Goal: Task Accomplishment & Management: Manage account settings

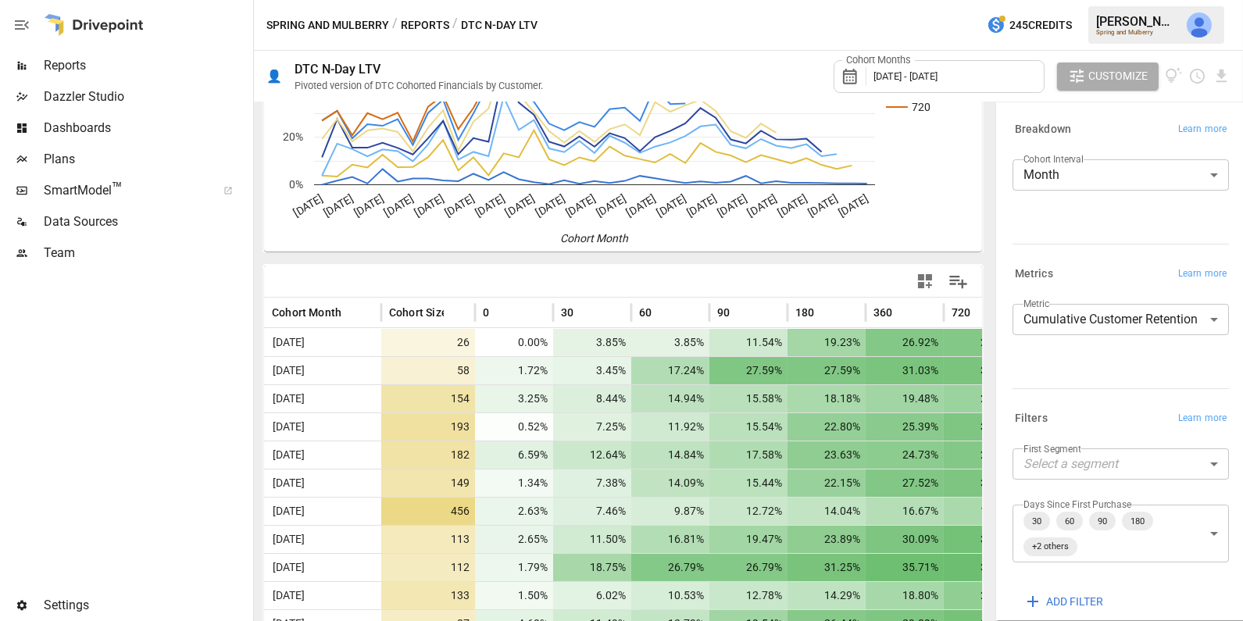
scroll to position [190, 0]
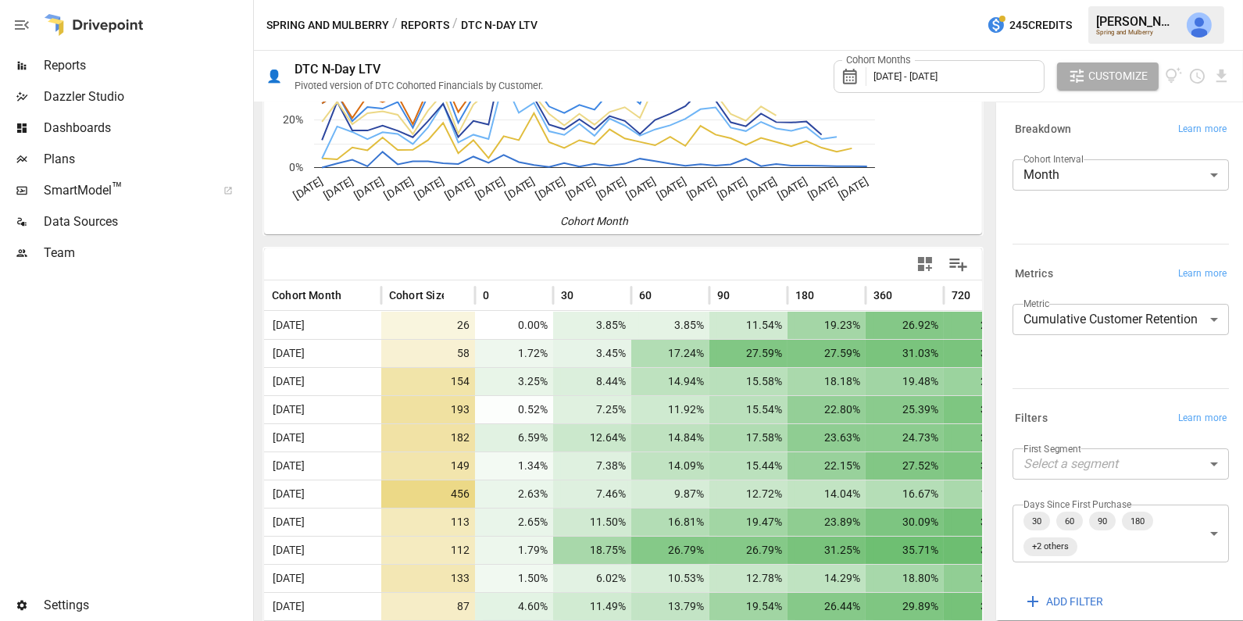
click at [914, 66] on div "Cohort Months [DATE] - [DATE]" at bounding box center [939, 76] width 211 height 33
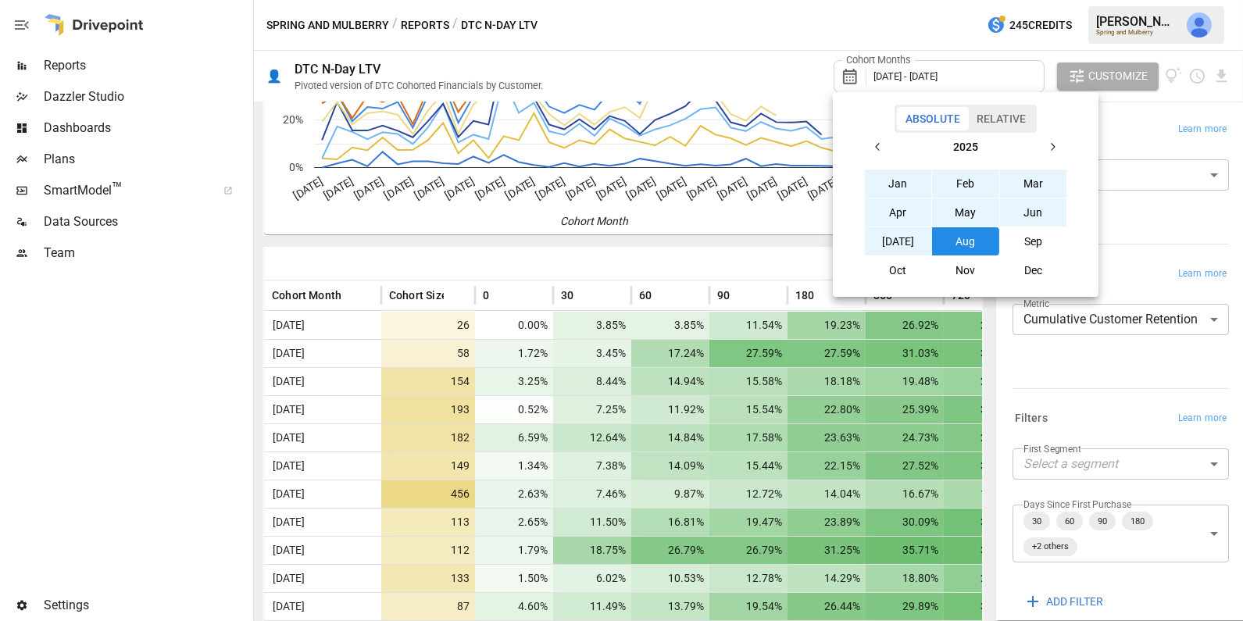
click at [909, 40] on div at bounding box center [621, 310] width 1243 height 621
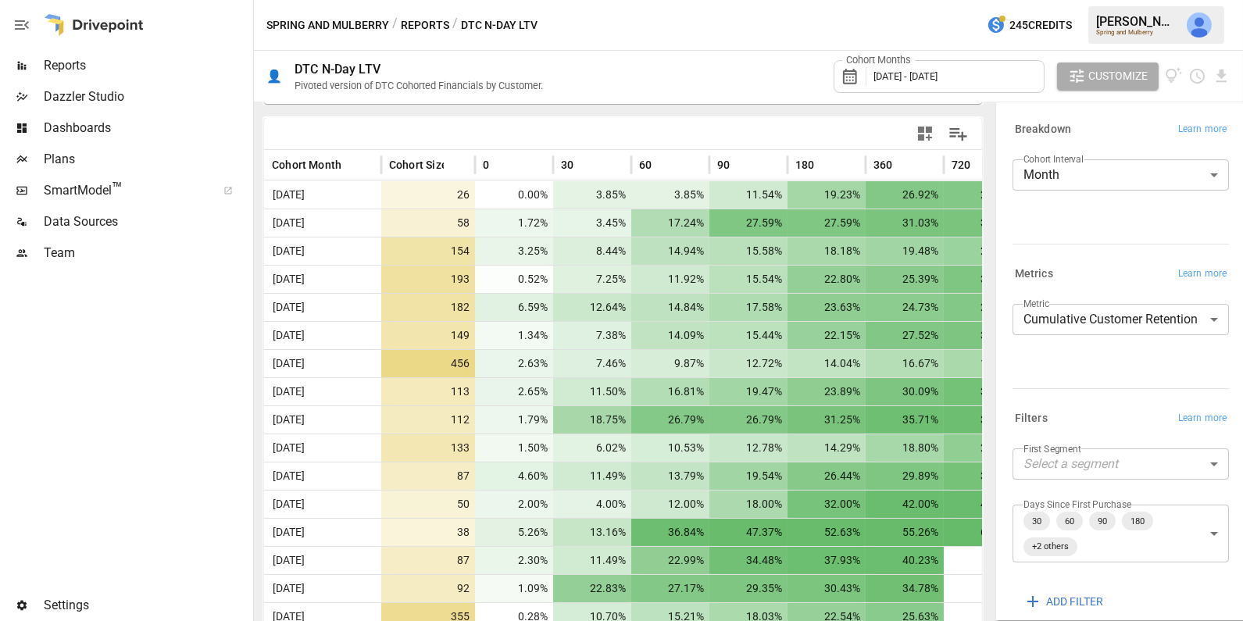
scroll to position [326, 0]
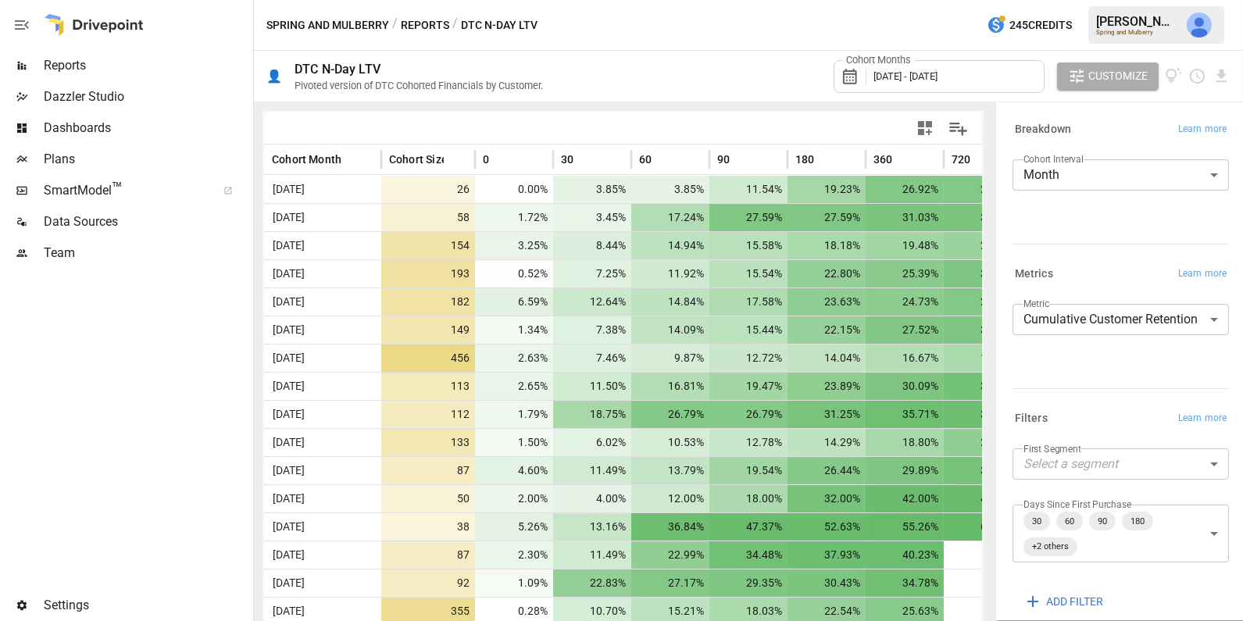
click at [1088, 0] on body "Reports Dazzler Studio Dashboards Plans SmartModel ™ Data Sources Team Settings…" at bounding box center [621, 0] width 1243 height 0
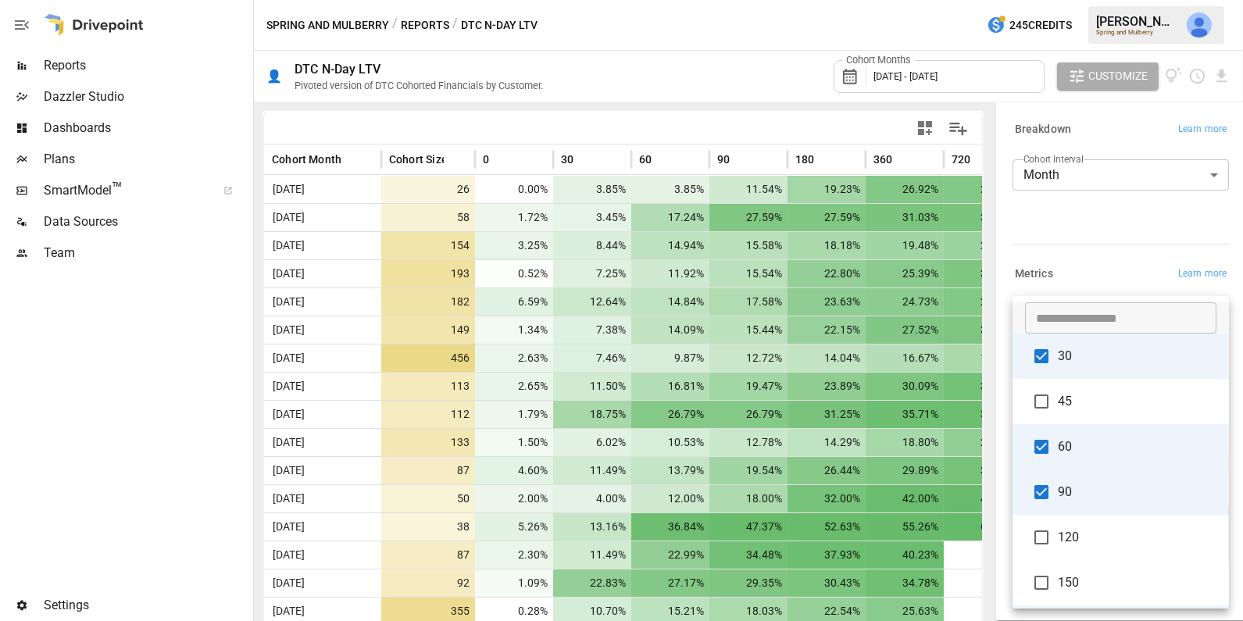
scroll to position [365, 0]
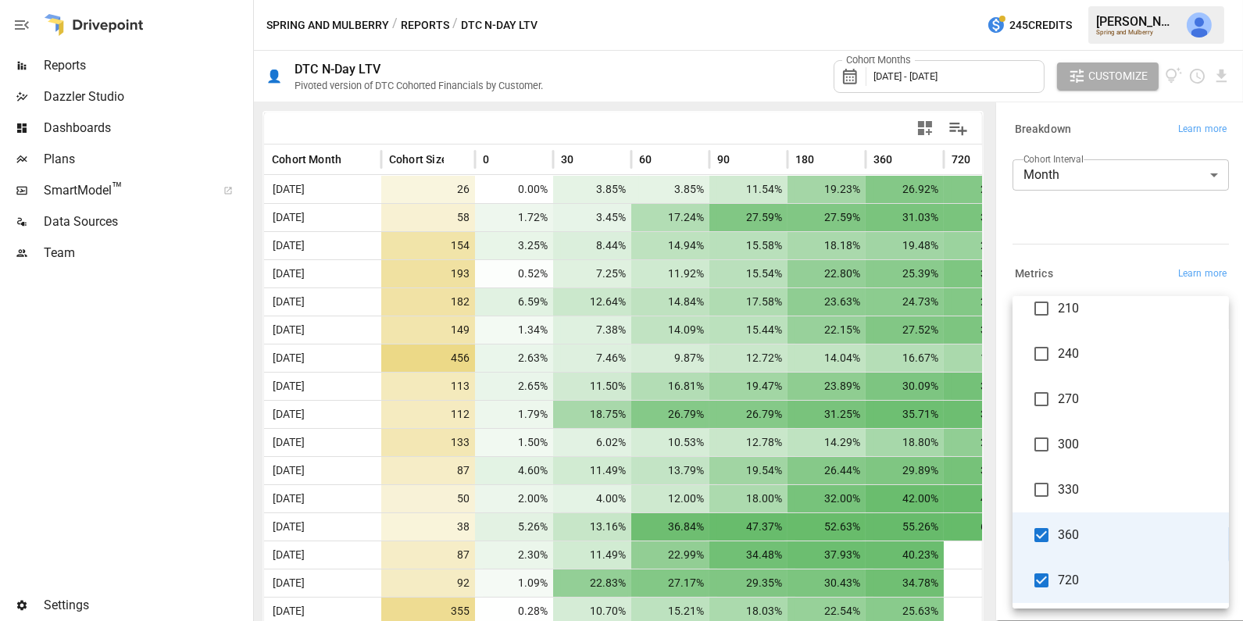
click at [1083, 577] on span "720" at bounding box center [1137, 580] width 159 height 19
type input "**********"
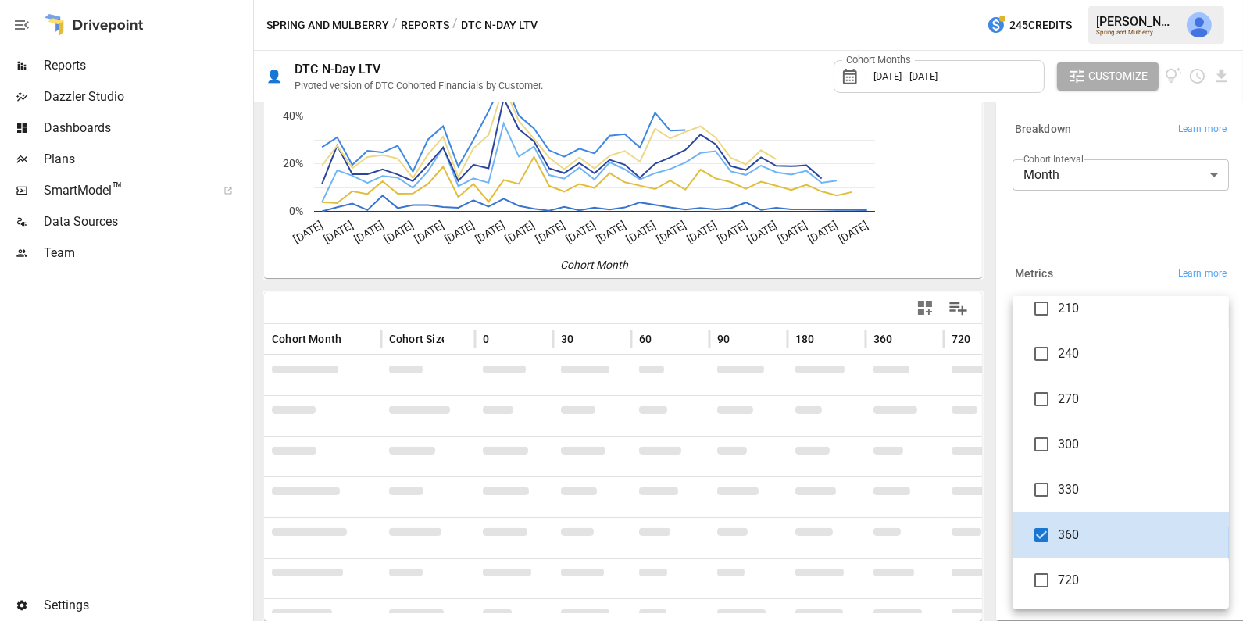
scroll to position [326, 0]
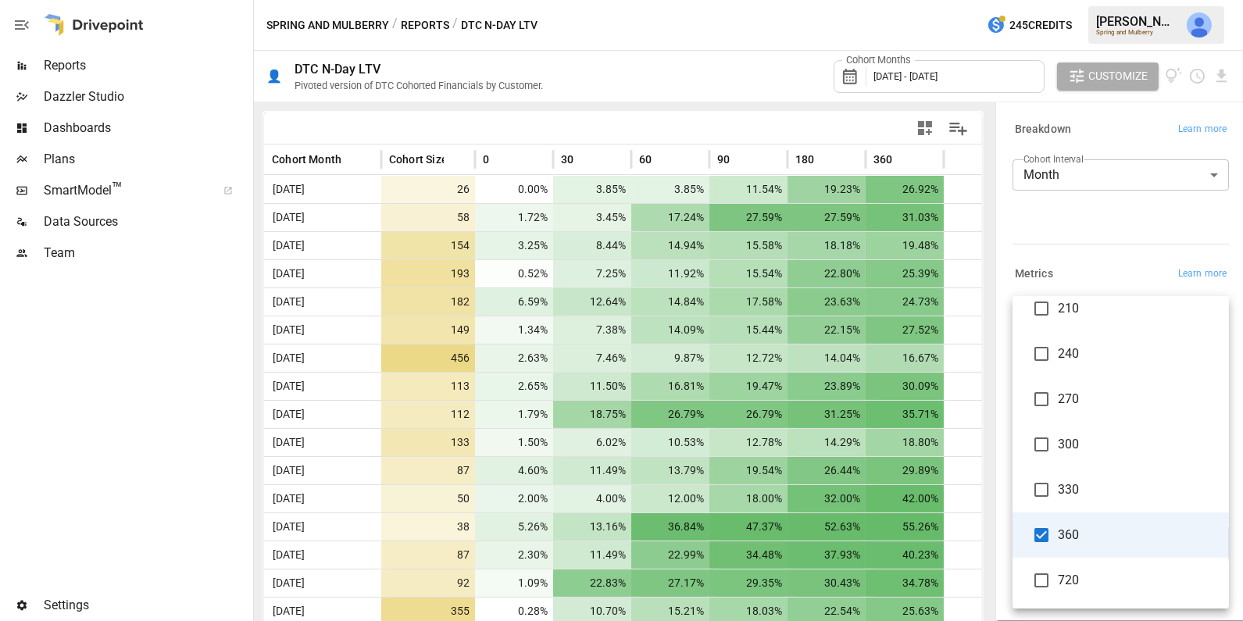
click at [1111, 245] on div at bounding box center [621, 310] width 1243 height 621
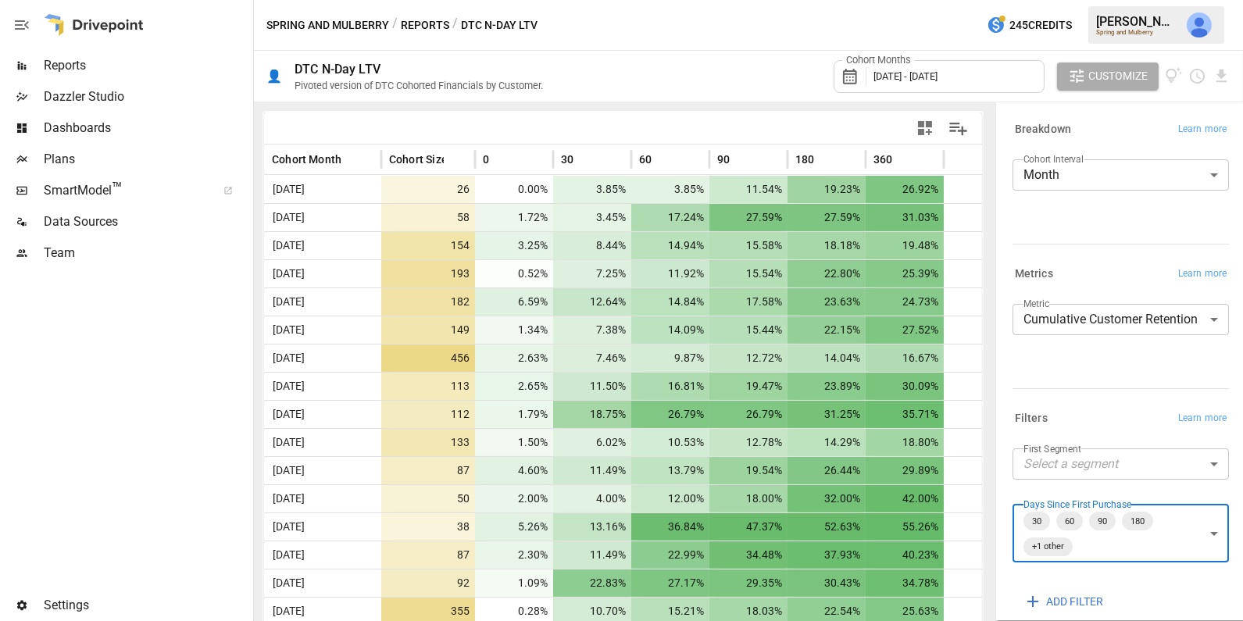
click at [919, 125] on icon "button" at bounding box center [925, 128] width 14 height 14
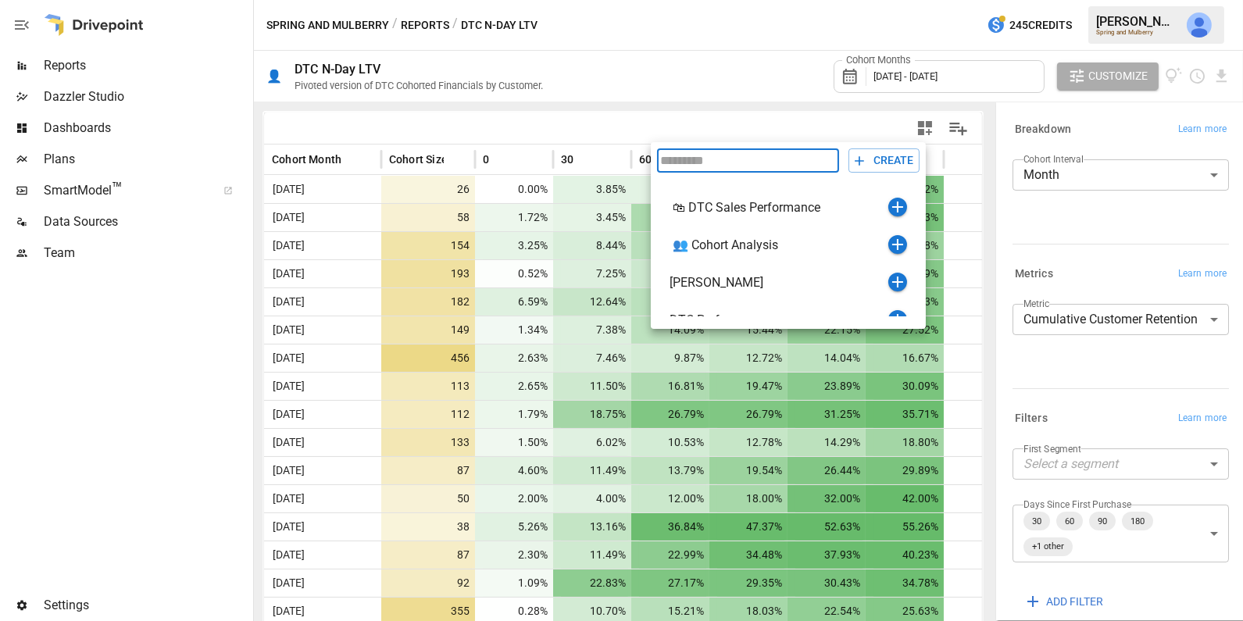
click at [1143, 238] on div at bounding box center [621, 310] width 1243 height 621
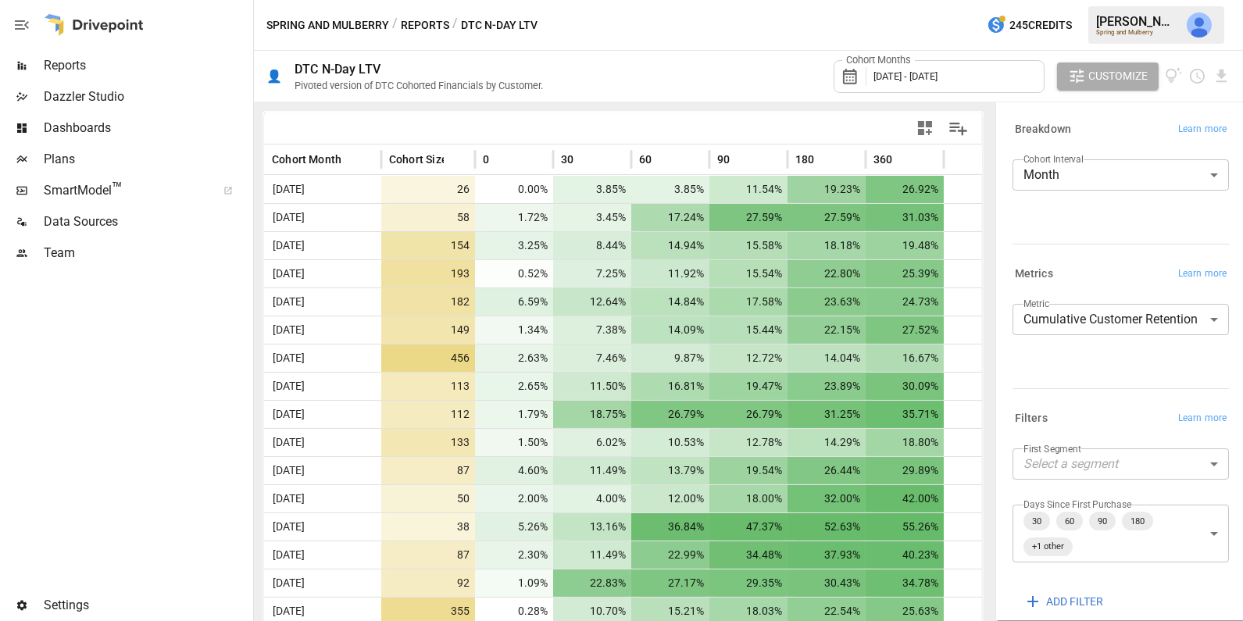
click at [1121, 0] on body "Reports Dazzler Studio Dashboards Plans SmartModel ™ Data Sources Team Settings…" at bounding box center [621, 0] width 1243 height 0
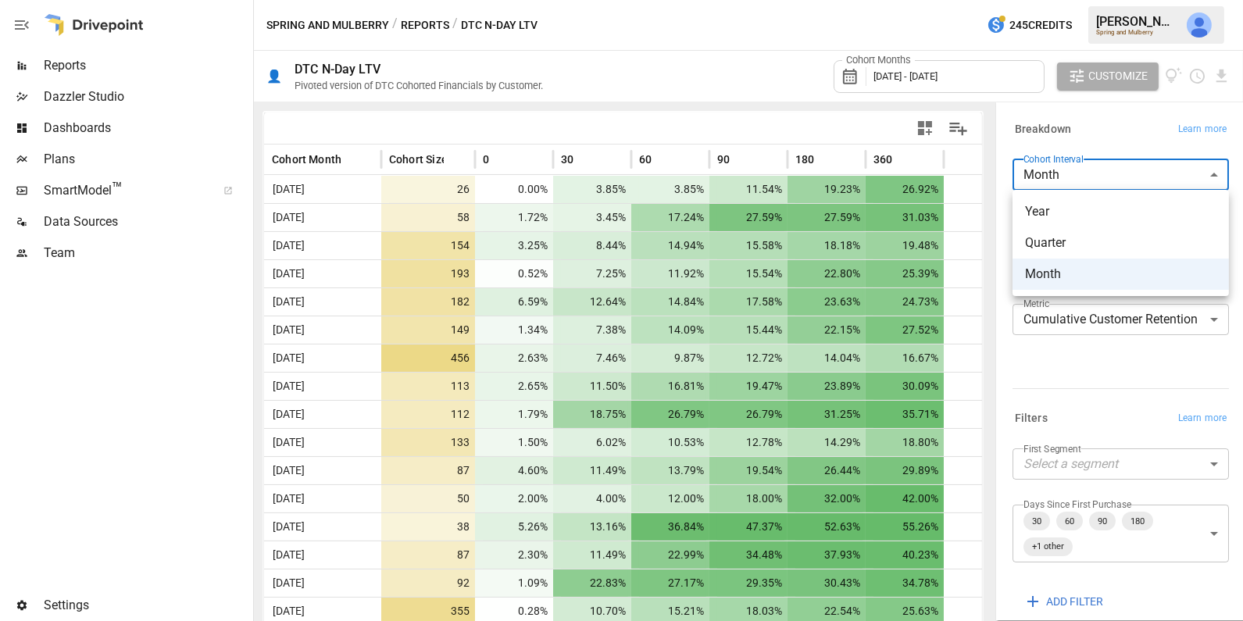
click at [1097, 218] on span "Year" at bounding box center [1120, 211] width 191 height 19
type input "****"
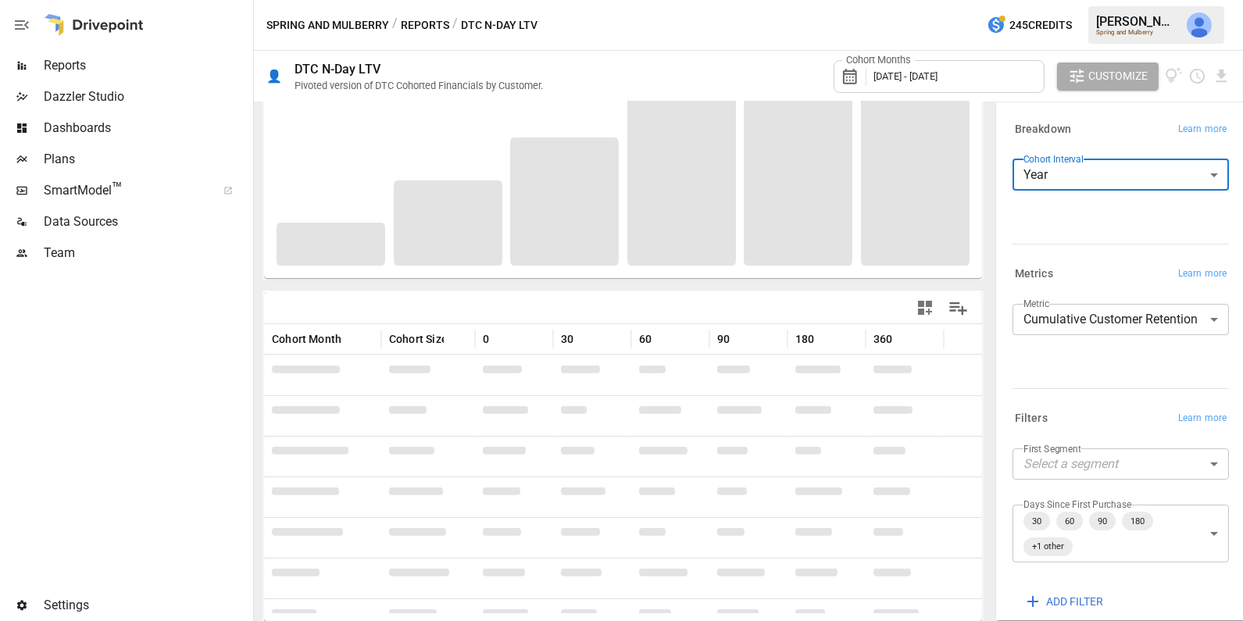
scroll to position [138, 0]
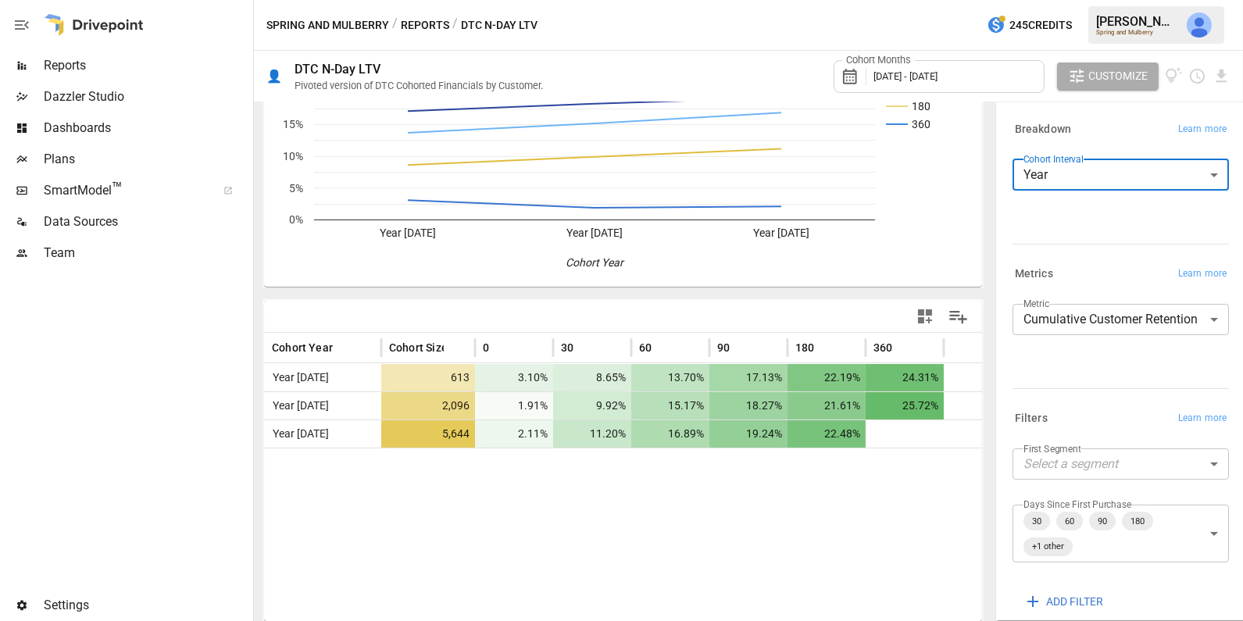
click at [912, 80] on span "[DATE] - [DATE]" at bounding box center [906, 76] width 64 height 12
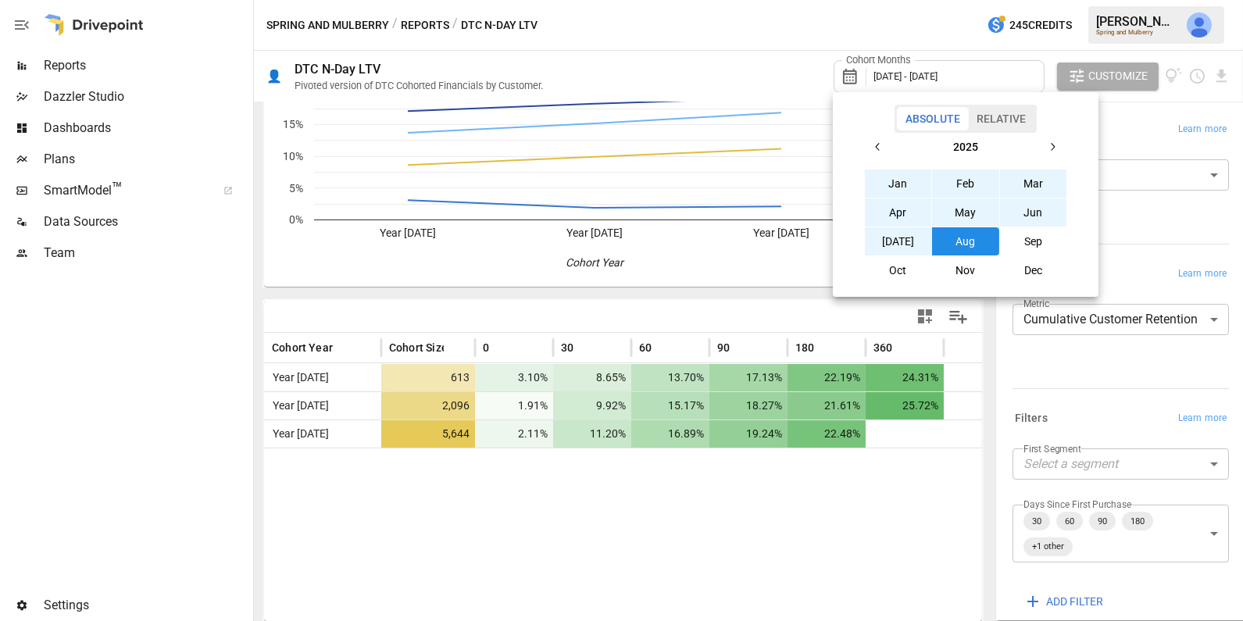
click at [985, 119] on button "Relative" at bounding box center [1001, 118] width 66 height 23
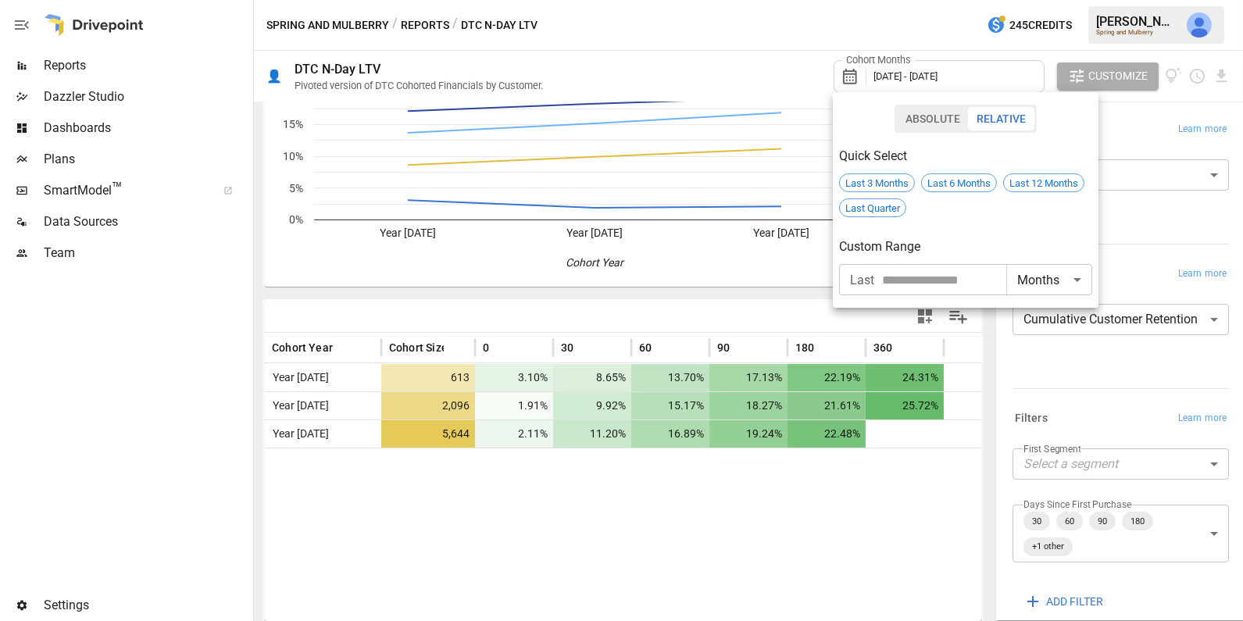
click at [938, 288] on input "number" at bounding box center [944, 279] width 124 height 31
type input "*"
click at [1074, 0] on body "**********" at bounding box center [621, 0] width 1243 height 0
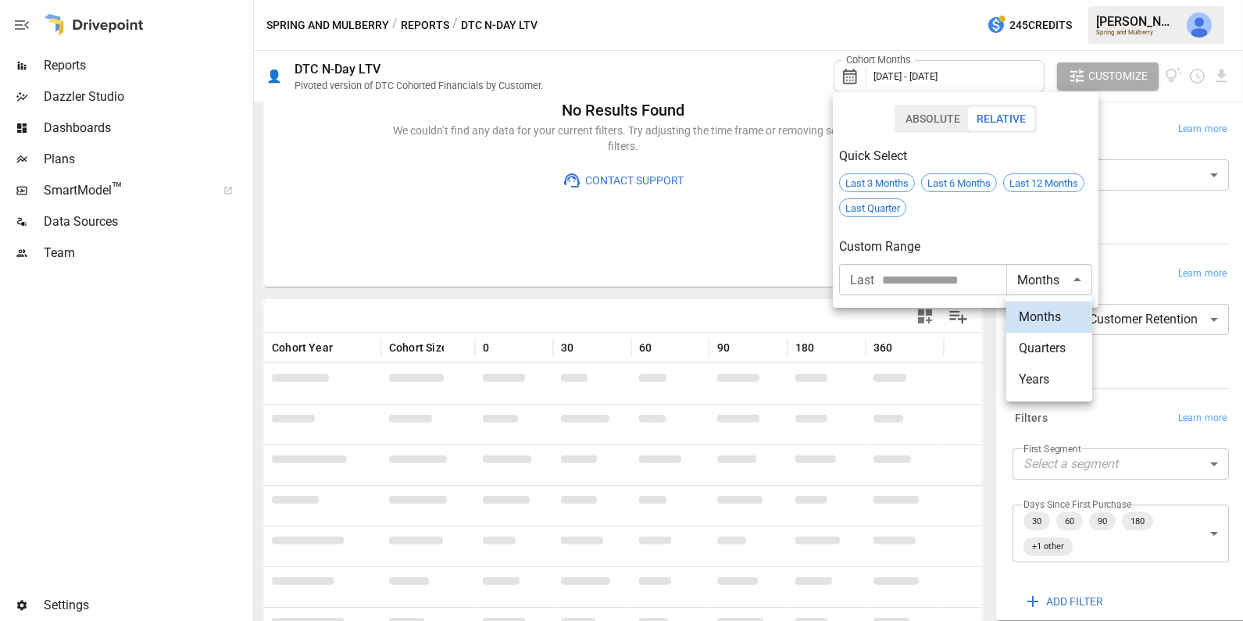
scroll to position [138, 0]
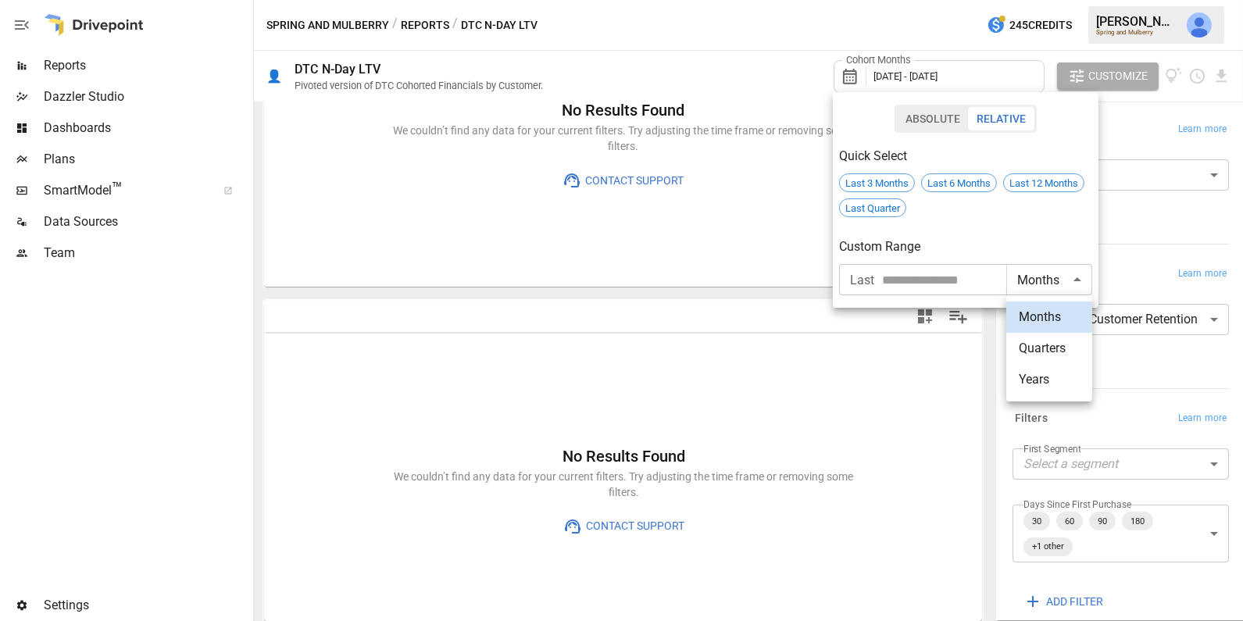
click at [1053, 379] on li "Years" at bounding box center [1050, 379] width 86 height 31
type input "*****"
click at [946, 281] on input "number" at bounding box center [944, 279] width 124 height 31
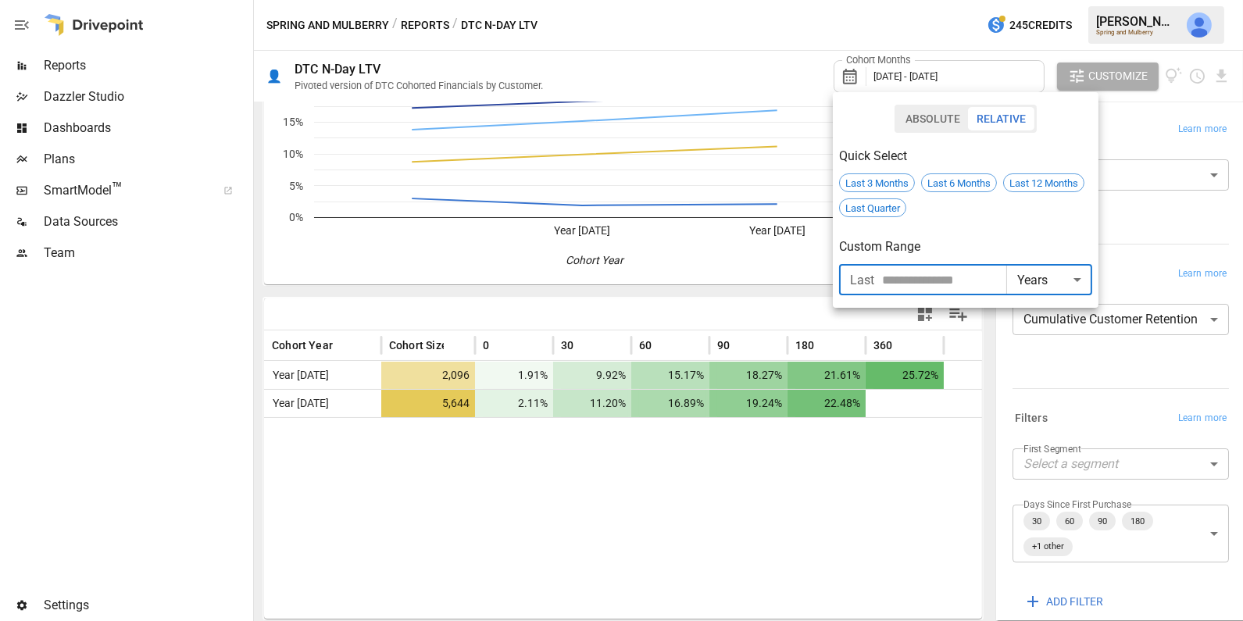
scroll to position [138, 0]
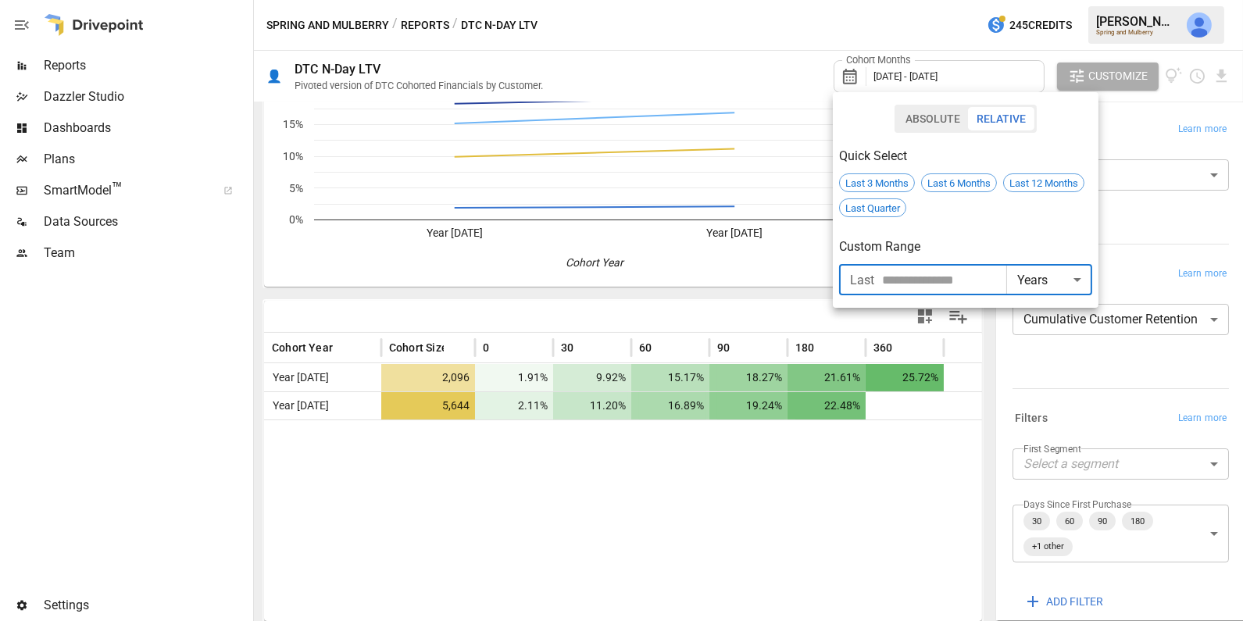
type input "*"
click at [842, 465] on div at bounding box center [621, 310] width 1243 height 621
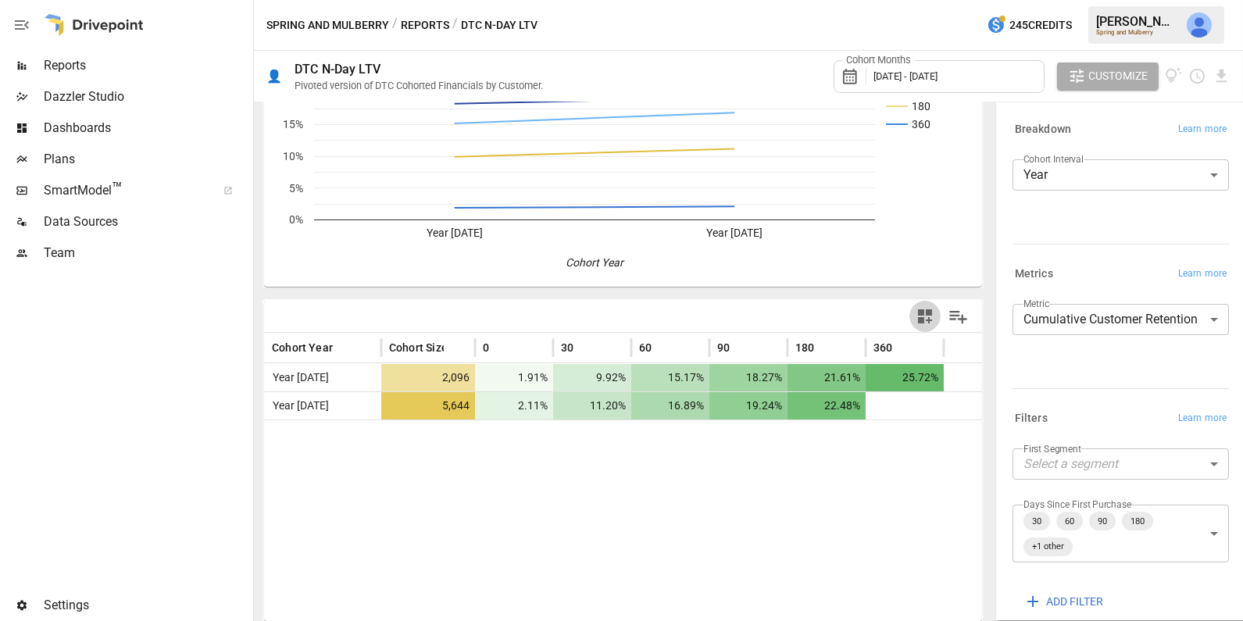
click at [921, 313] on icon "button" at bounding box center [925, 316] width 19 height 19
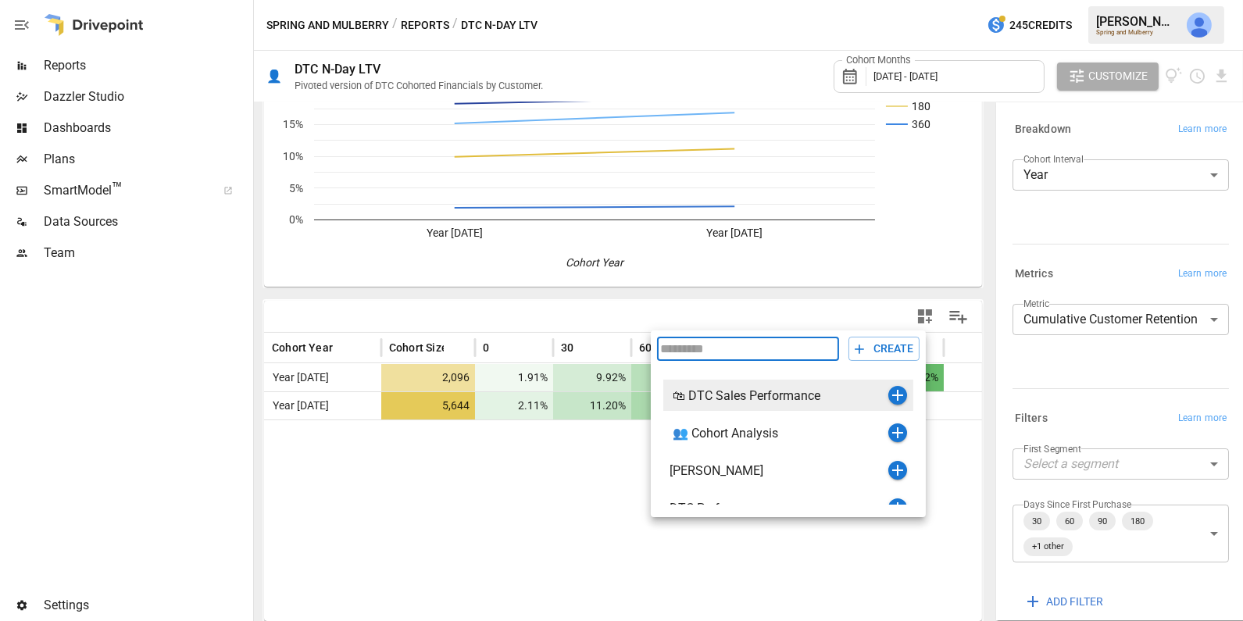
scroll to position [18, 0]
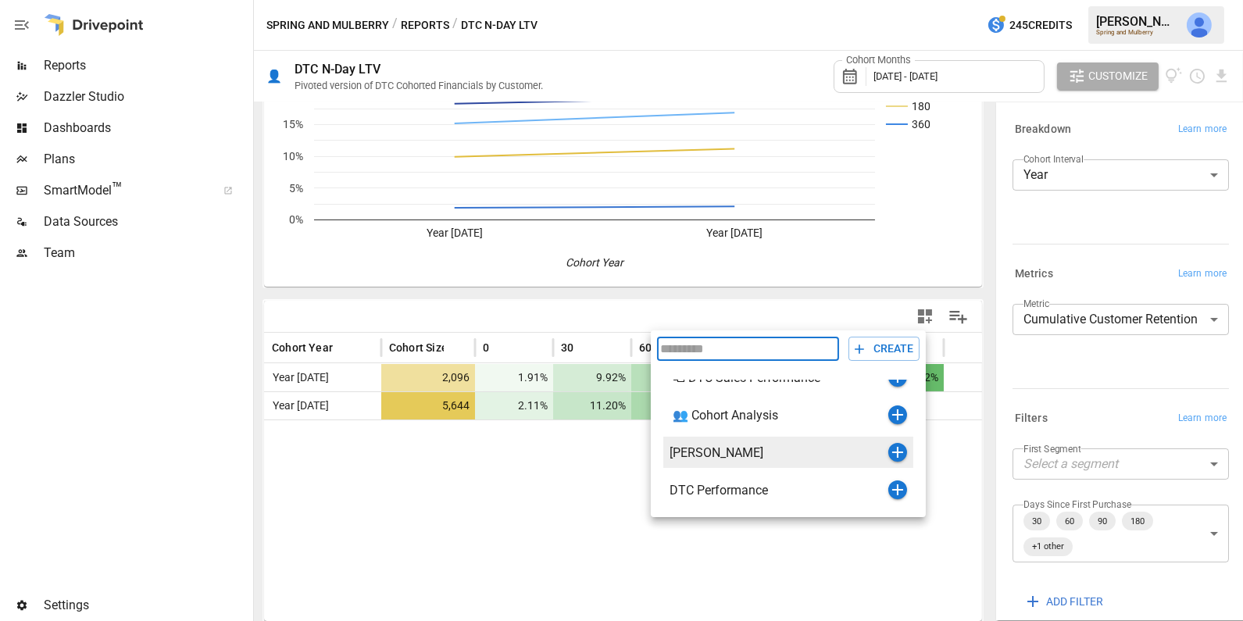
click at [899, 452] on icon "button" at bounding box center [897, 452] width 11 height 11
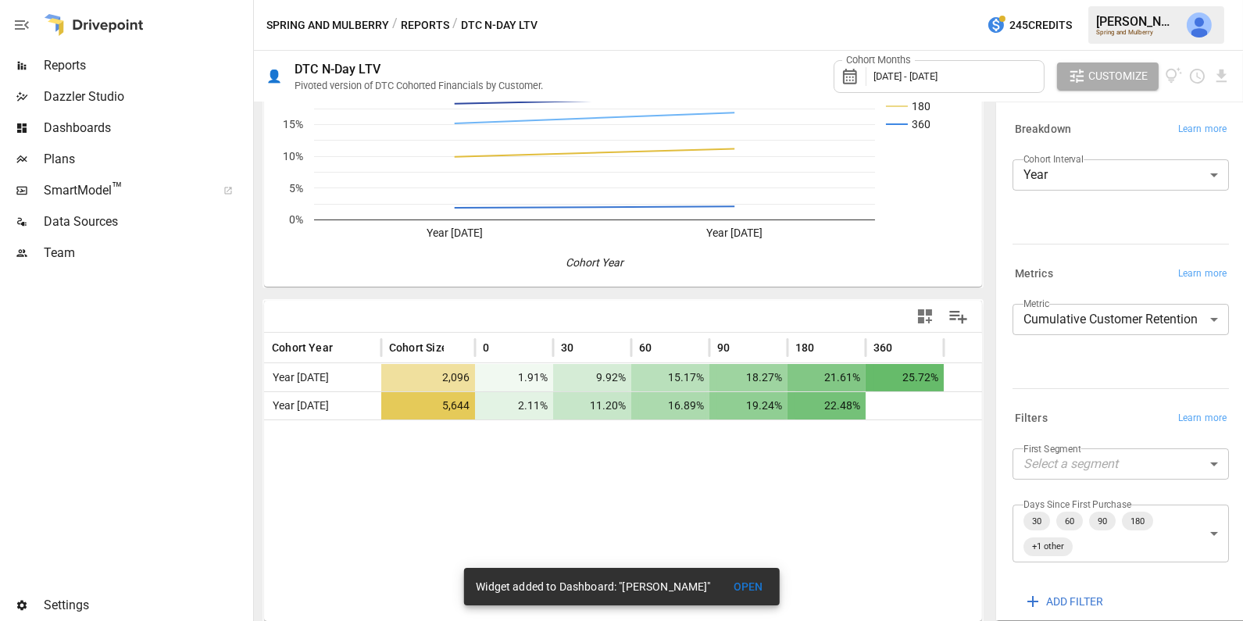
click at [134, 110] on div "Dazzler Studio" at bounding box center [125, 96] width 250 height 31
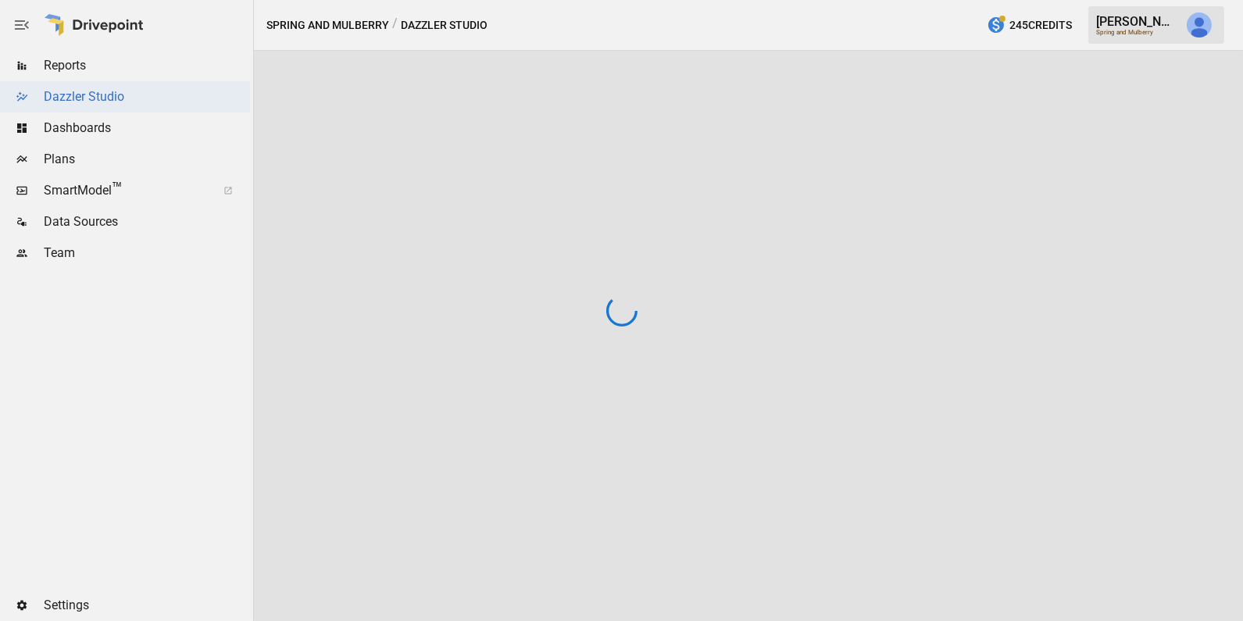
click at [131, 129] on span "Dashboards" at bounding box center [147, 128] width 206 height 19
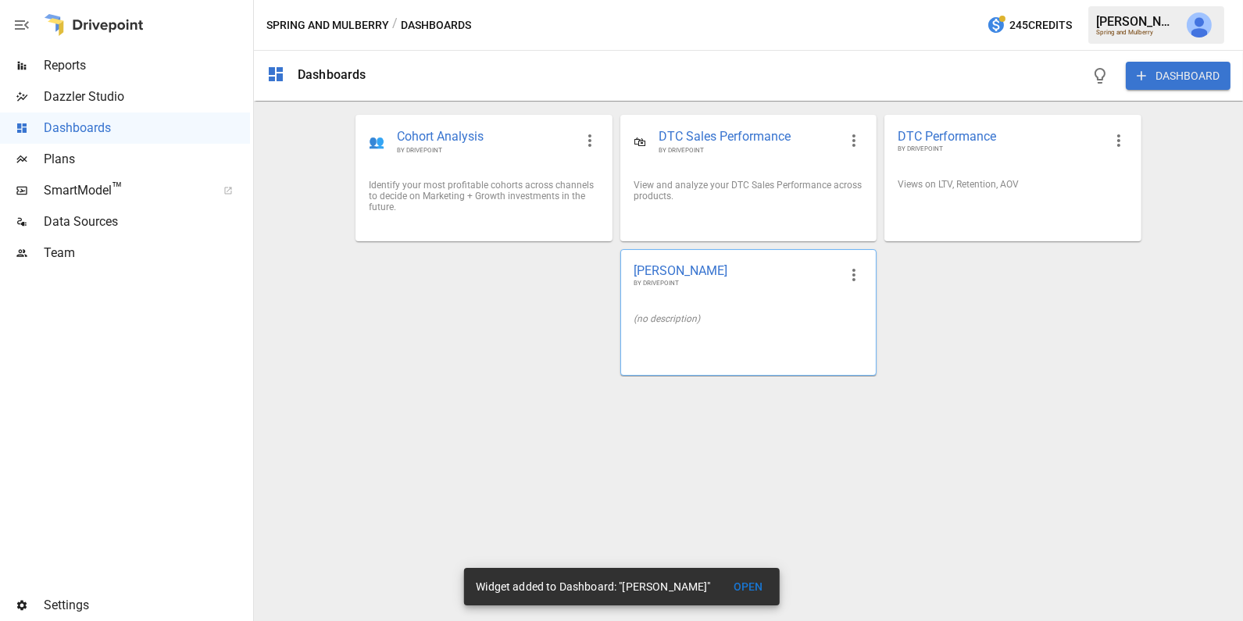
click at [709, 341] on div at bounding box center [748, 343] width 255 height 13
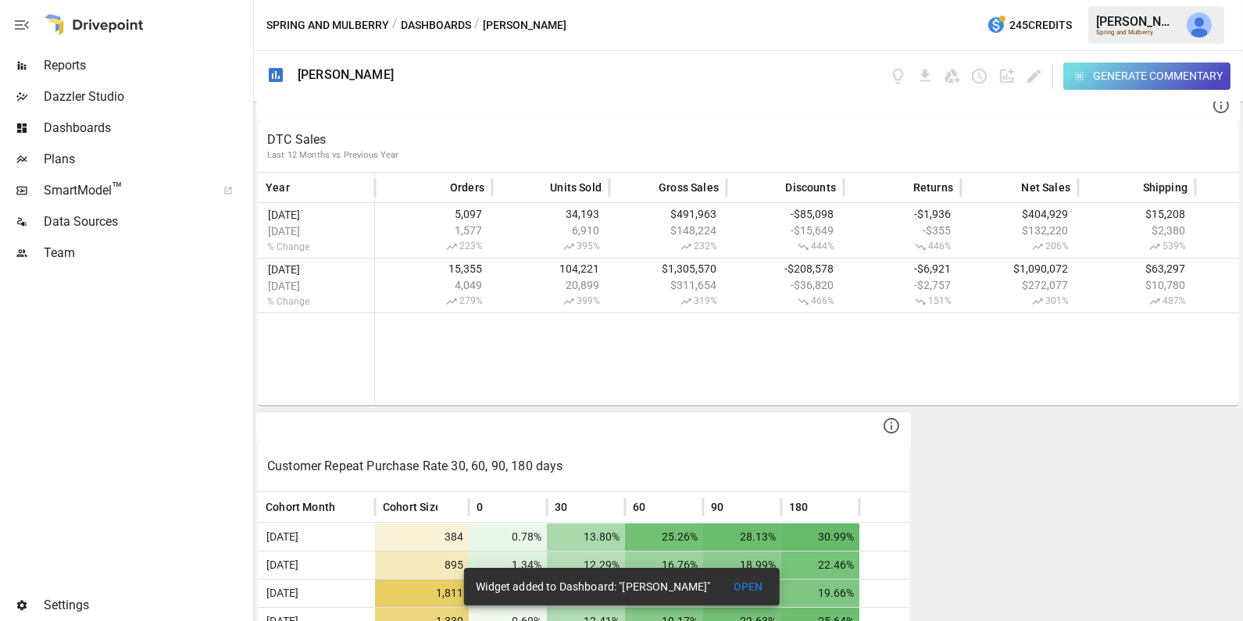
scroll to position [530, 0]
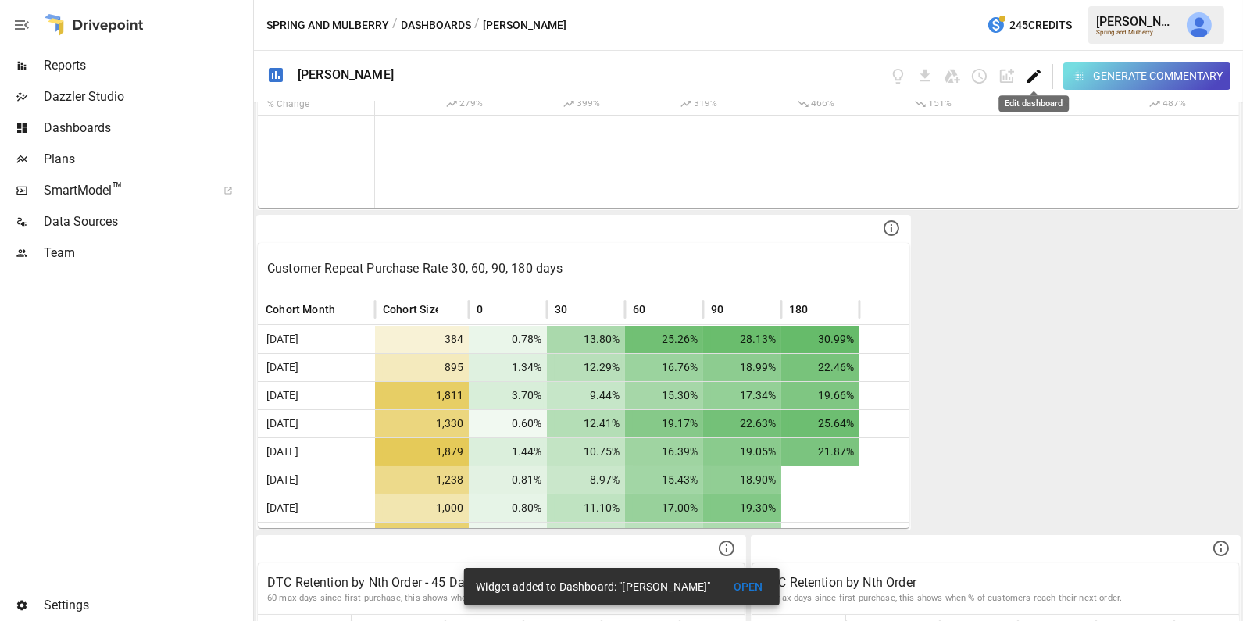
click at [1035, 78] on icon "Edit dashboard" at bounding box center [1034, 76] width 18 height 18
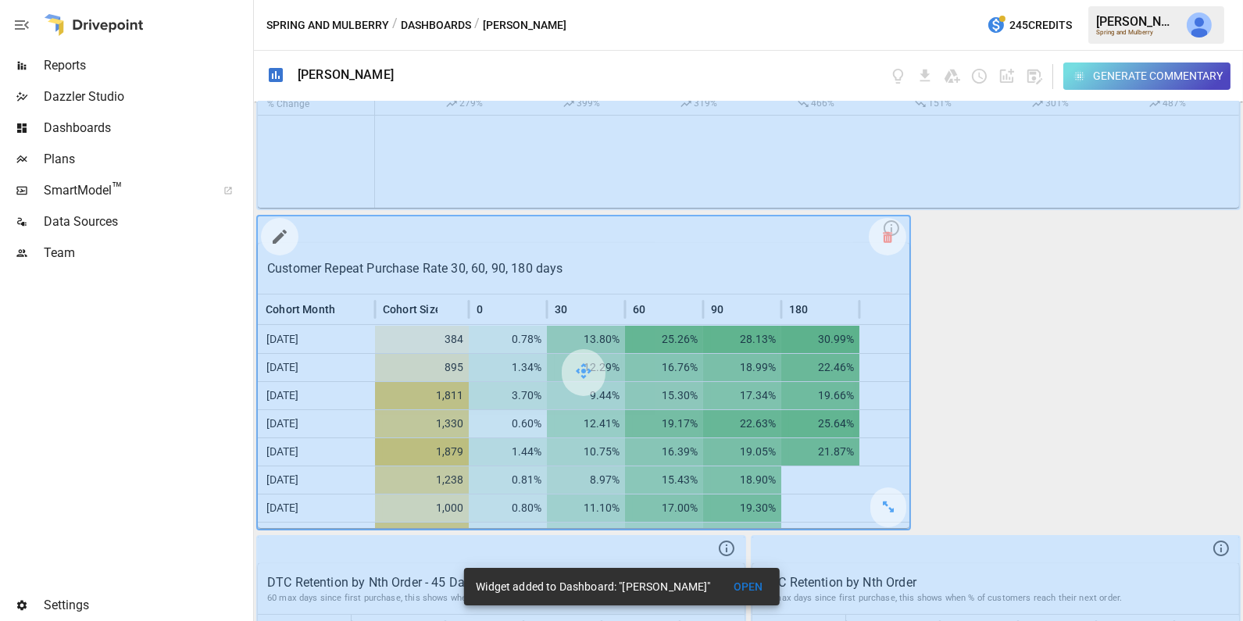
click at [288, 238] on button "button" at bounding box center [279, 236] width 31 height 31
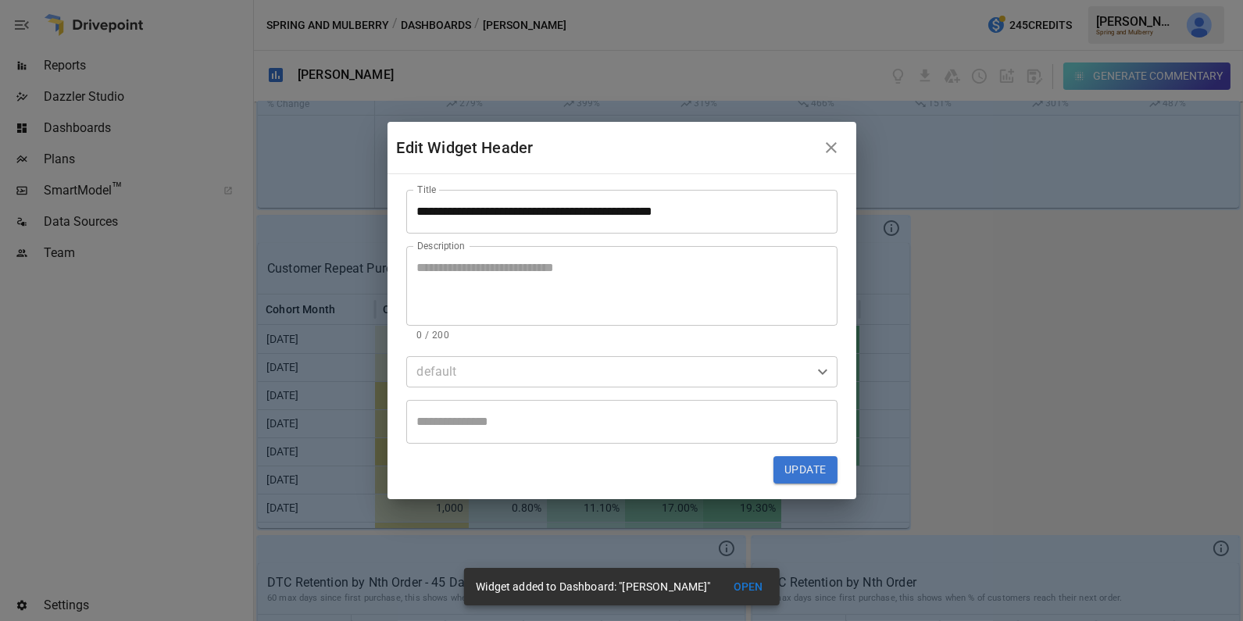
click at [467, 213] on input "**********" at bounding box center [621, 212] width 431 height 44
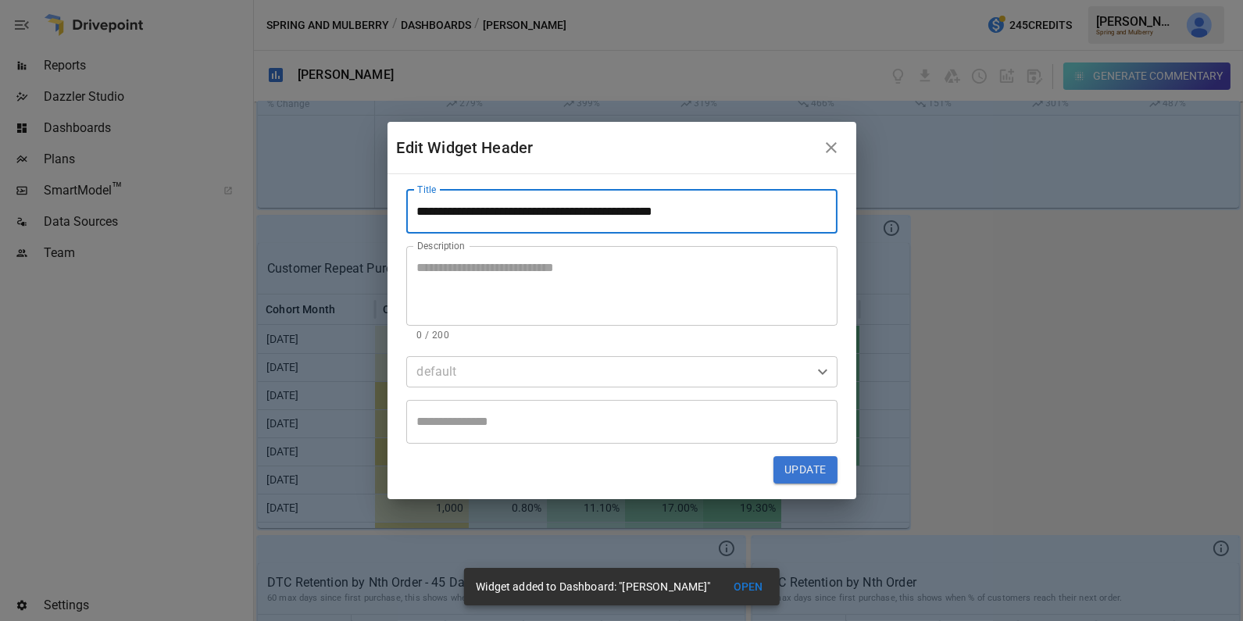
click at [467, 213] on input "**********" at bounding box center [621, 212] width 431 height 44
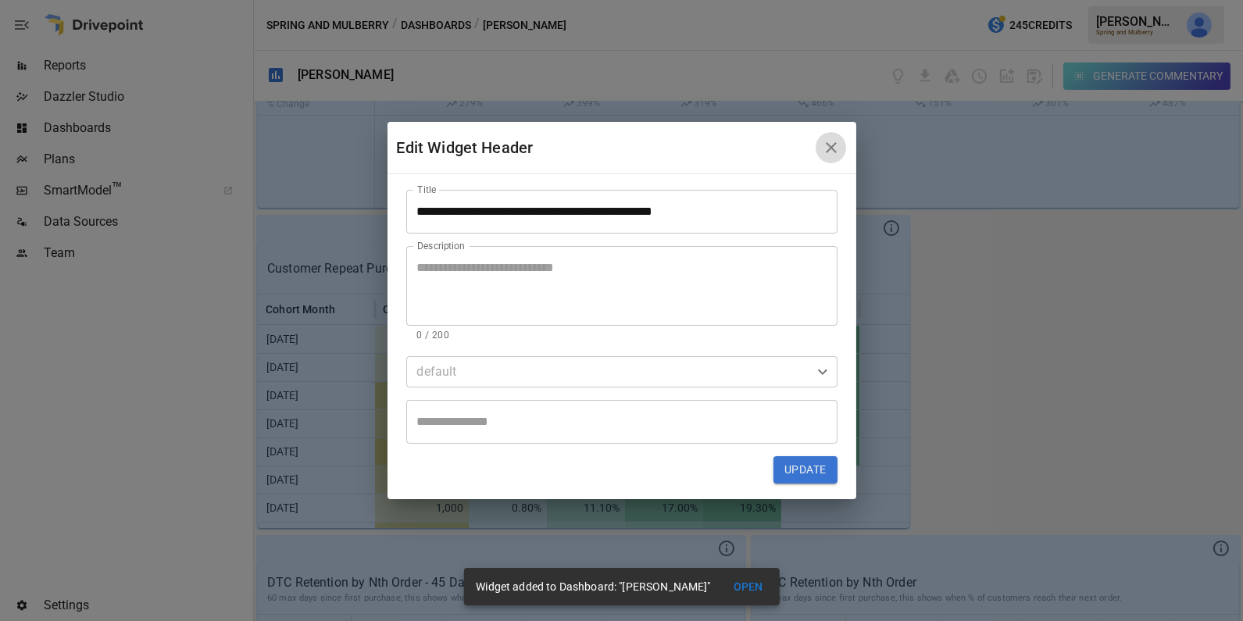
click at [835, 144] on icon "button" at bounding box center [831, 147] width 11 height 11
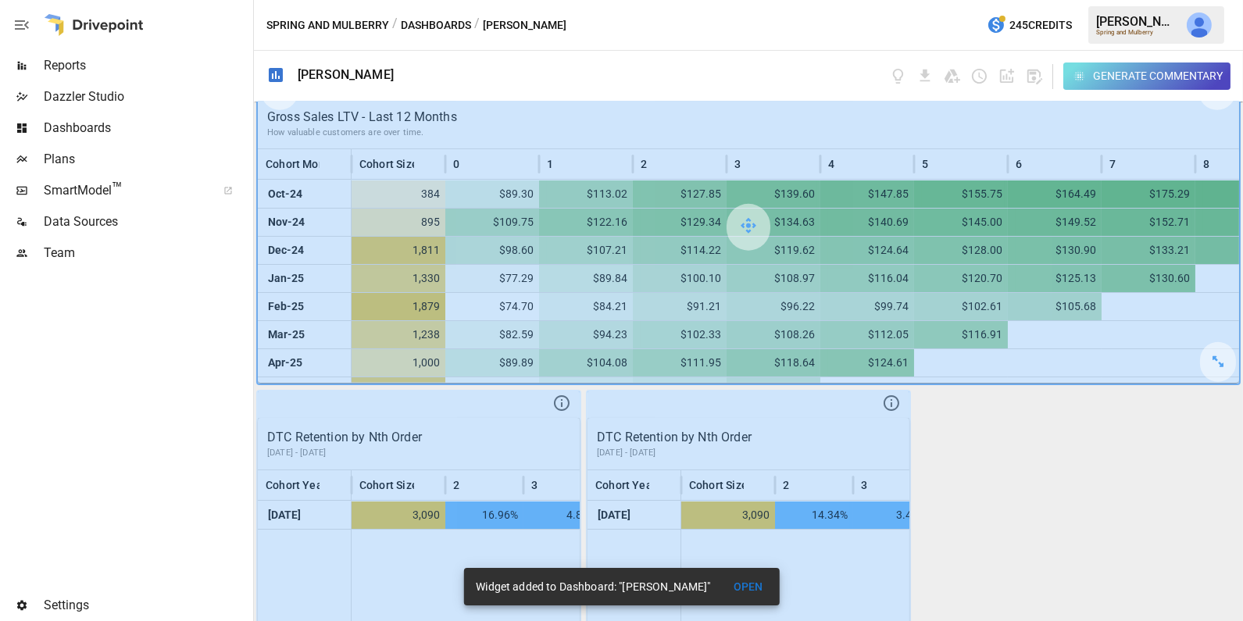
scroll to position [3317, 0]
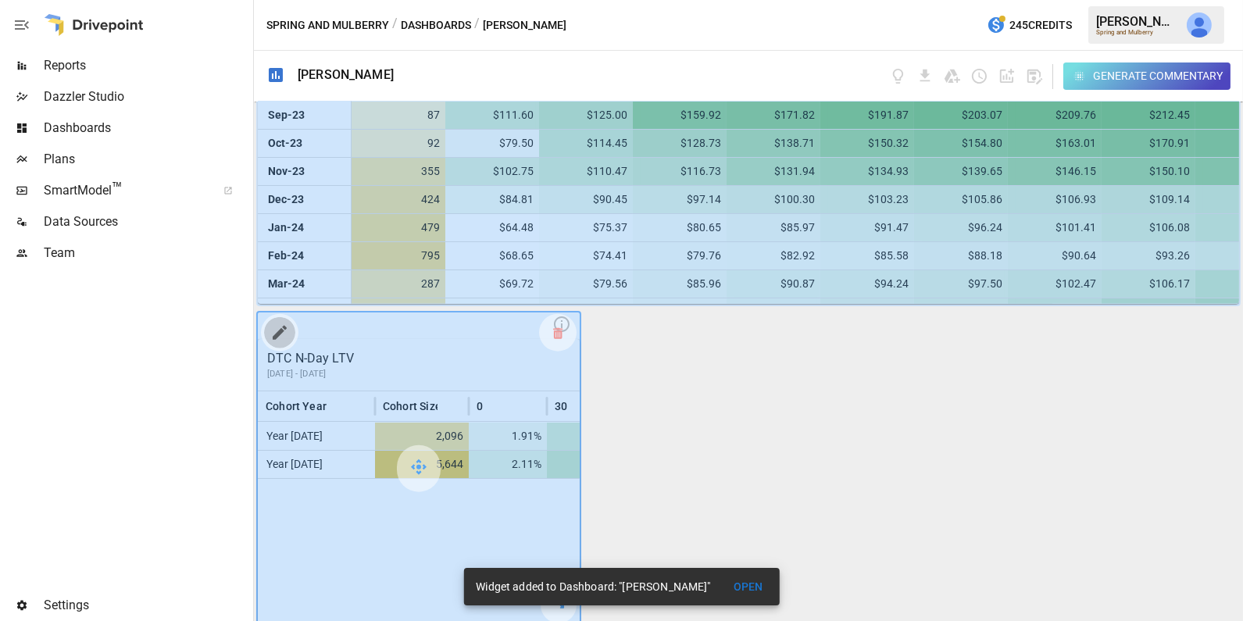
click at [279, 332] on icon "button" at bounding box center [279, 333] width 19 height 19
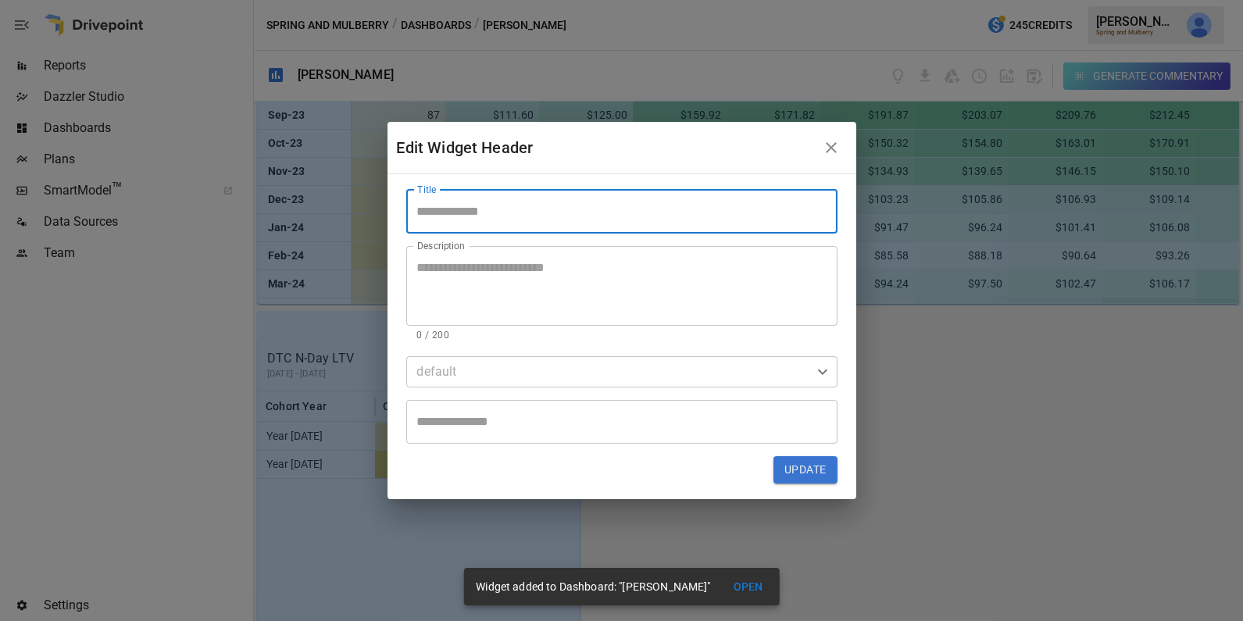
click at [458, 216] on input "Title" at bounding box center [621, 212] width 431 height 44
paste input "**********"
type input "**********"
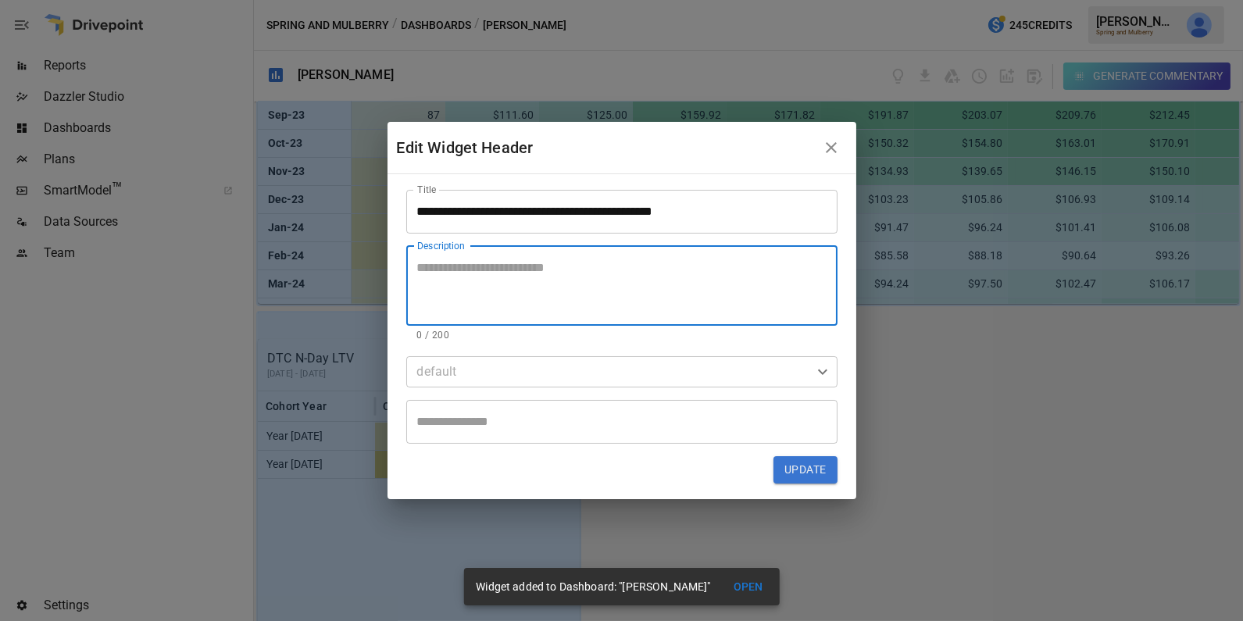
click at [523, 284] on textarea "Description" at bounding box center [622, 286] width 410 height 54
type textarea "**********"
click at [820, 461] on button "Update" at bounding box center [805, 470] width 63 height 28
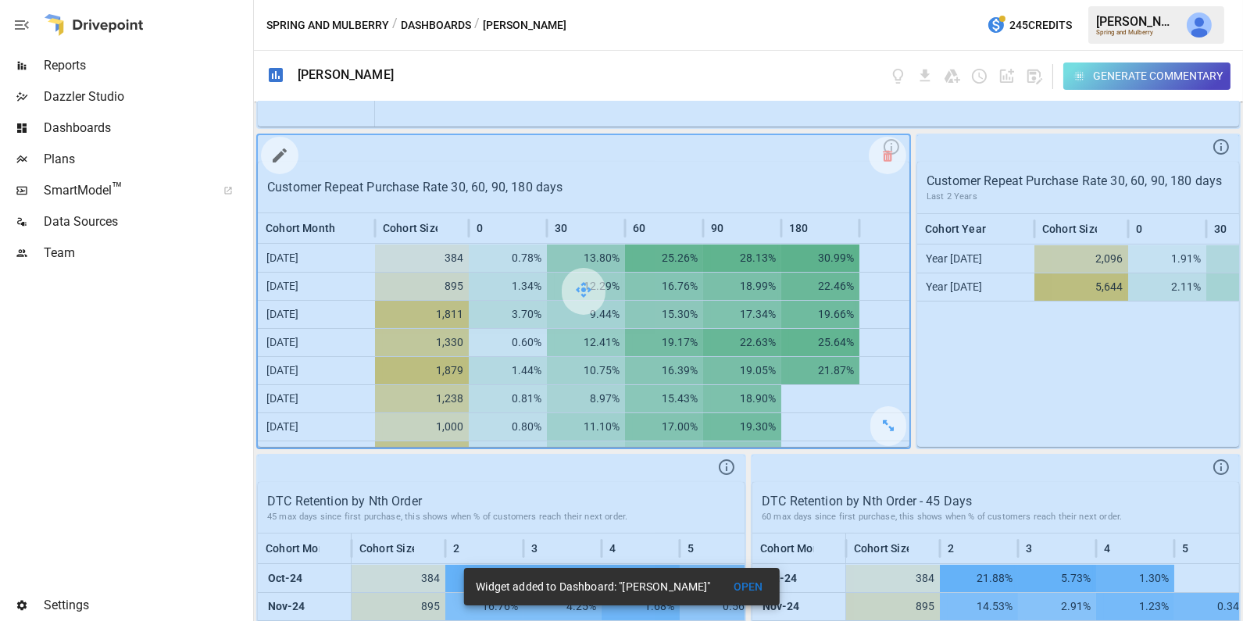
scroll to position [632, 0]
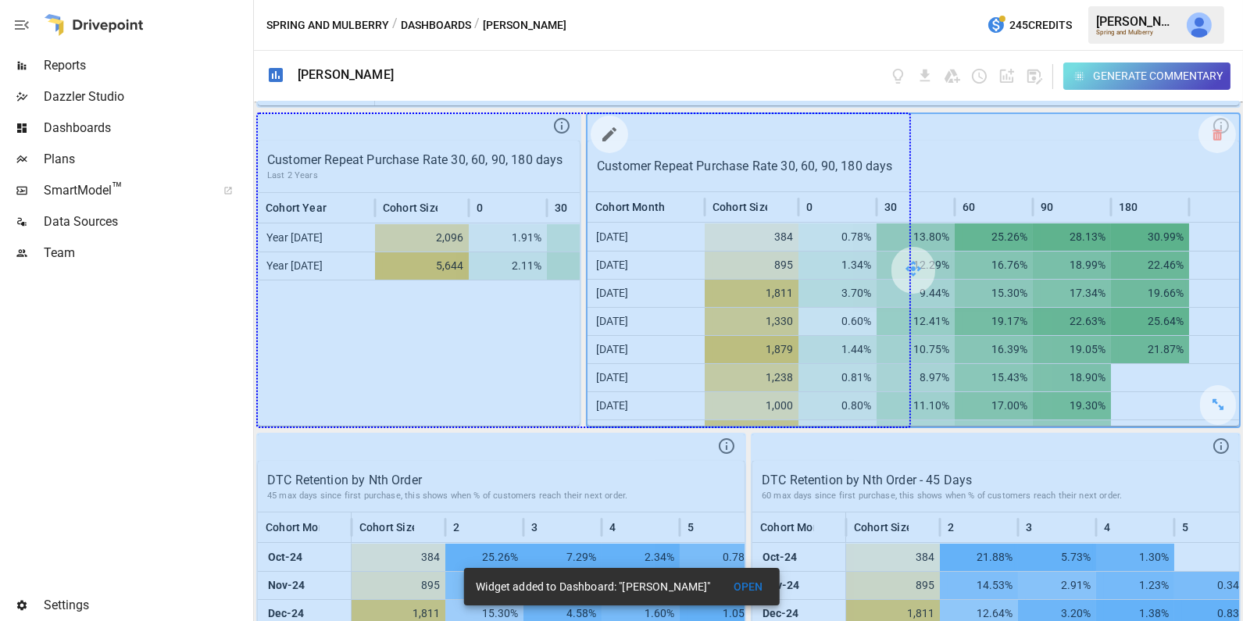
drag, startPoint x: 562, startPoint y: 401, endPoint x: 982, endPoint y: 361, distance: 421.5
click at [982, 361] on div "DTC Sales Last 12 Months vs. Previous Year How quickly DTC is growing Month Ord…" at bounding box center [748, 362] width 989 height 520
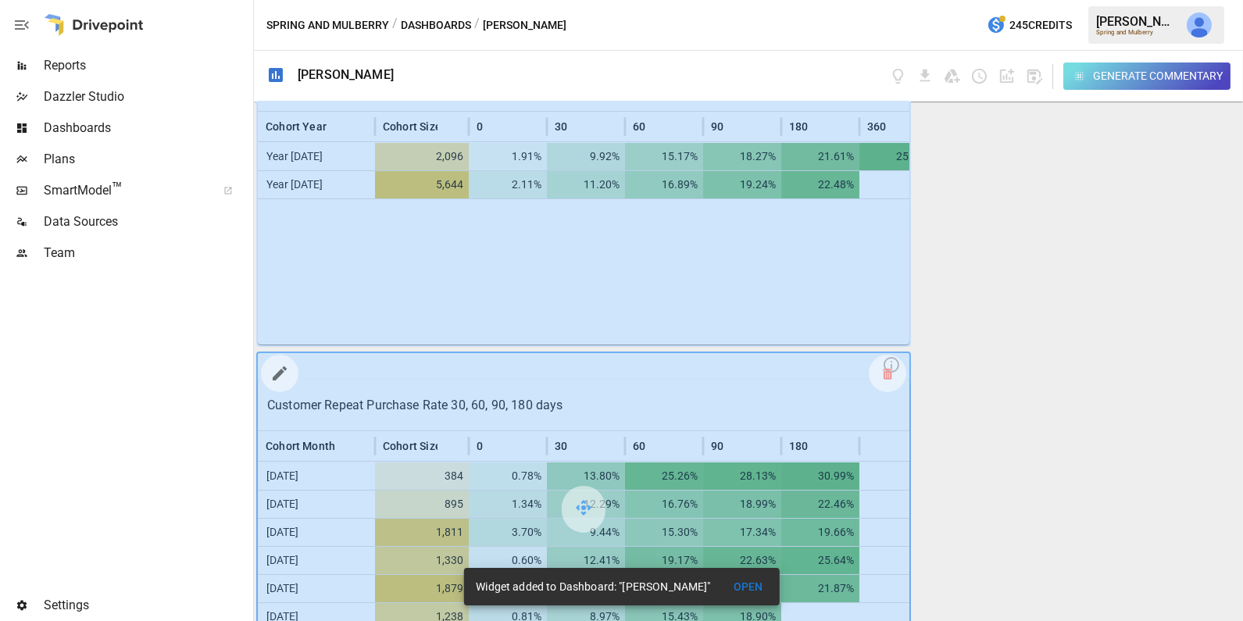
scroll to position [711, 0]
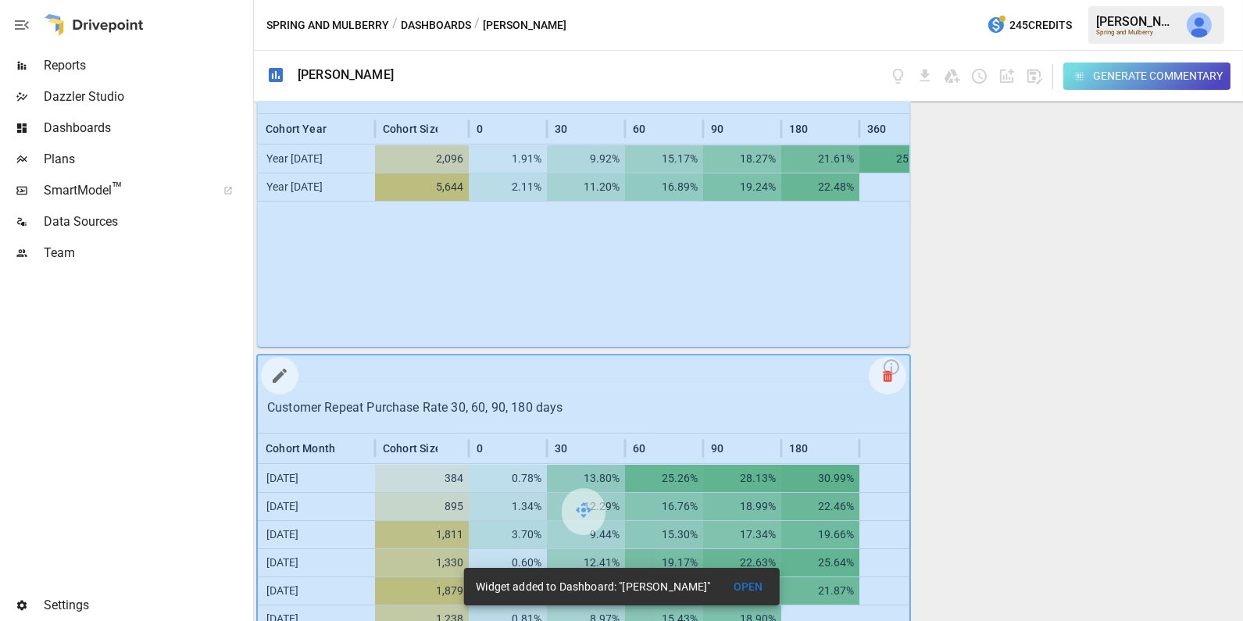
click at [888, 376] on icon at bounding box center [887, 376] width 9 height 1
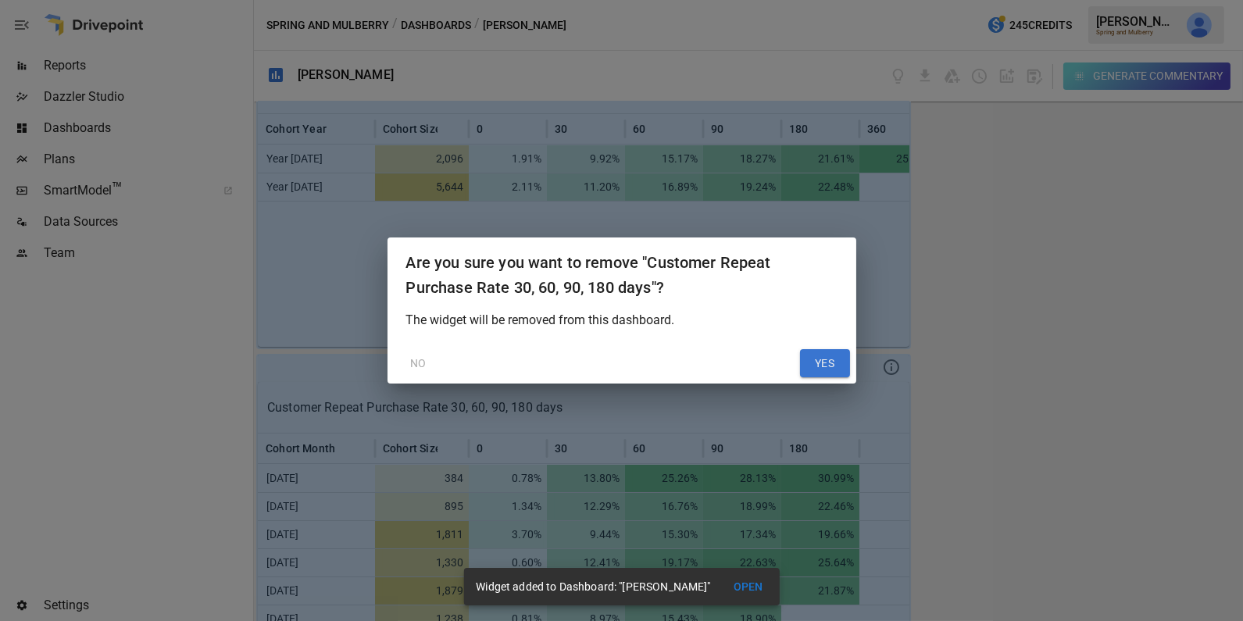
click at [817, 362] on button "YES" at bounding box center [825, 363] width 50 height 28
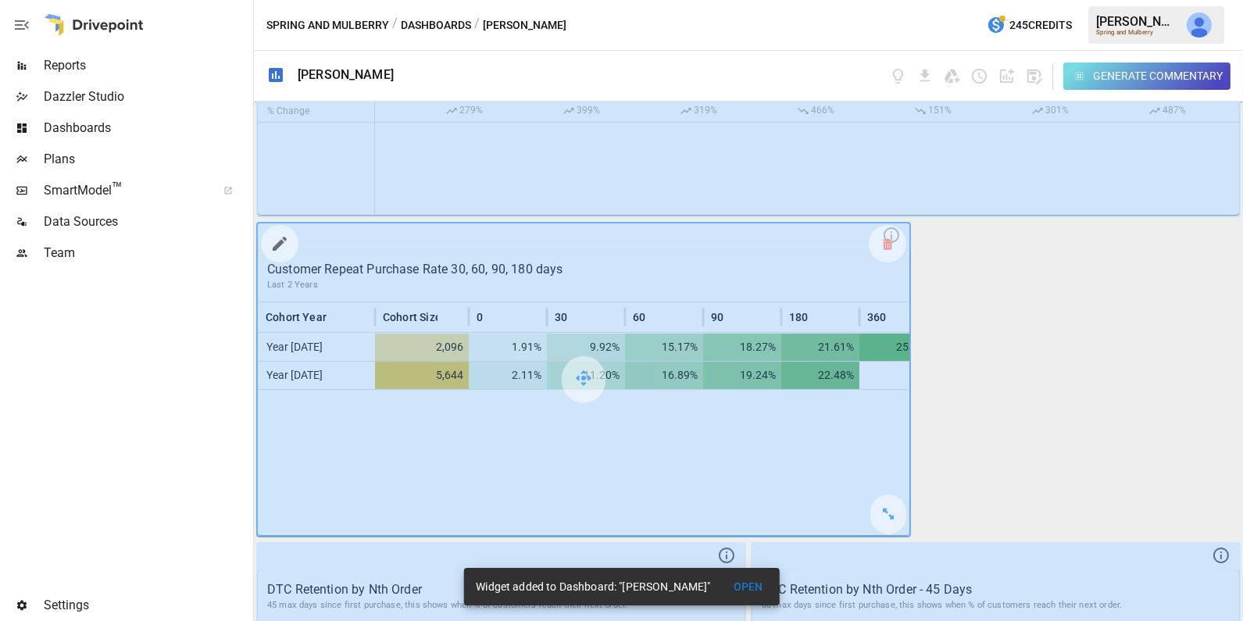
scroll to position [518, 0]
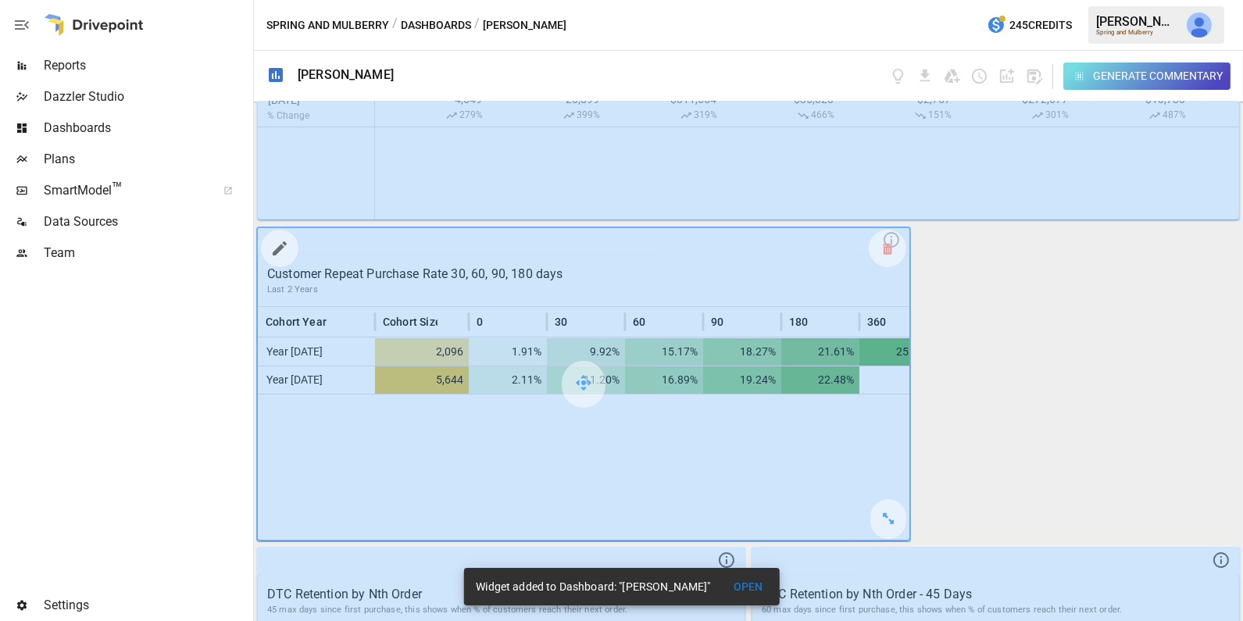
click at [287, 239] on icon "button" at bounding box center [279, 248] width 19 height 19
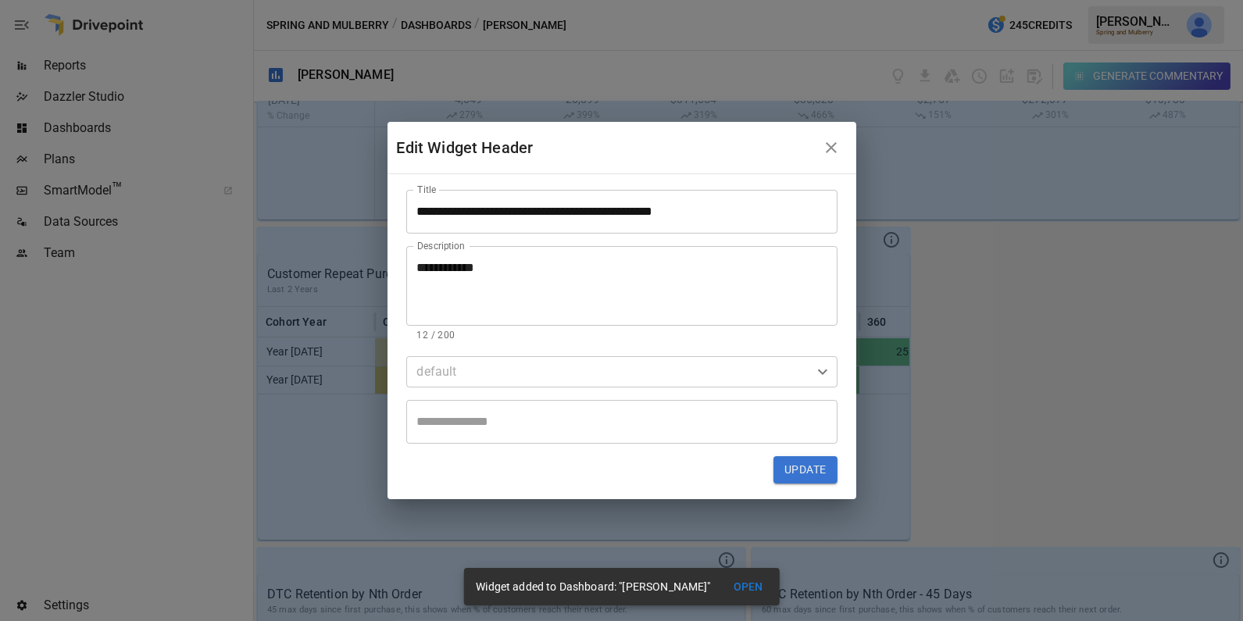
click at [682, 211] on input "**********" at bounding box center [621, 212] width 431 height 44
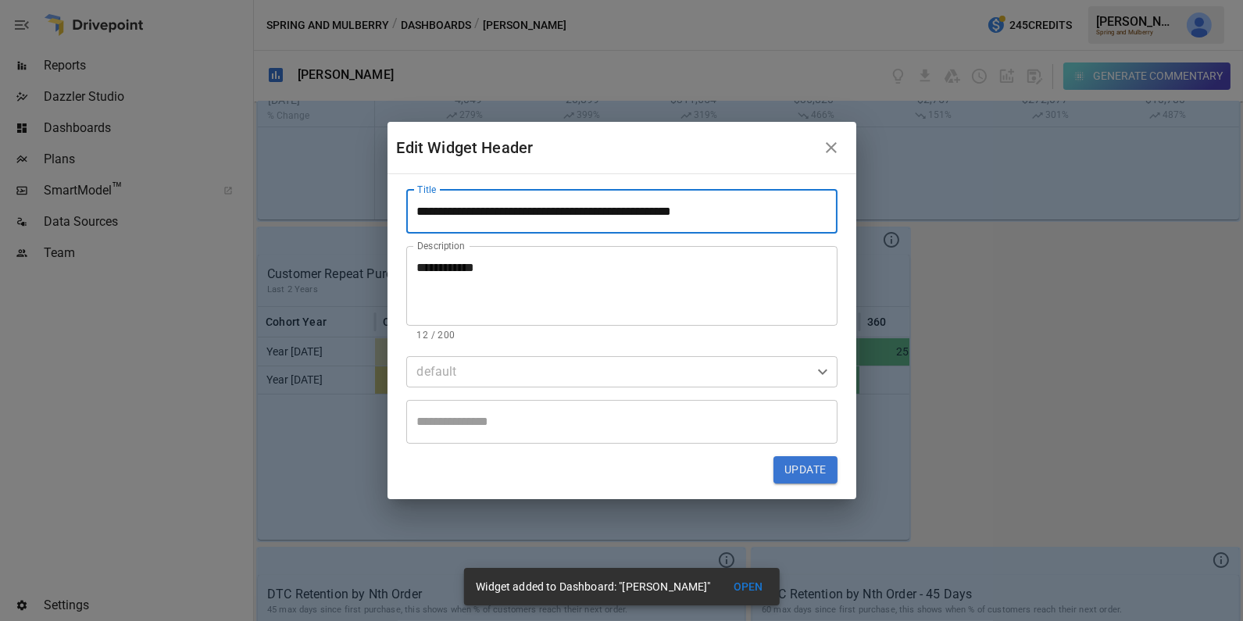
click at [711, 211] on input "**********" at bounding box center [621, 212] width 431 height 44
type input "**********"
click at [800, 468] on button "Update" at bounding box center [805, 470] width 63 height 28
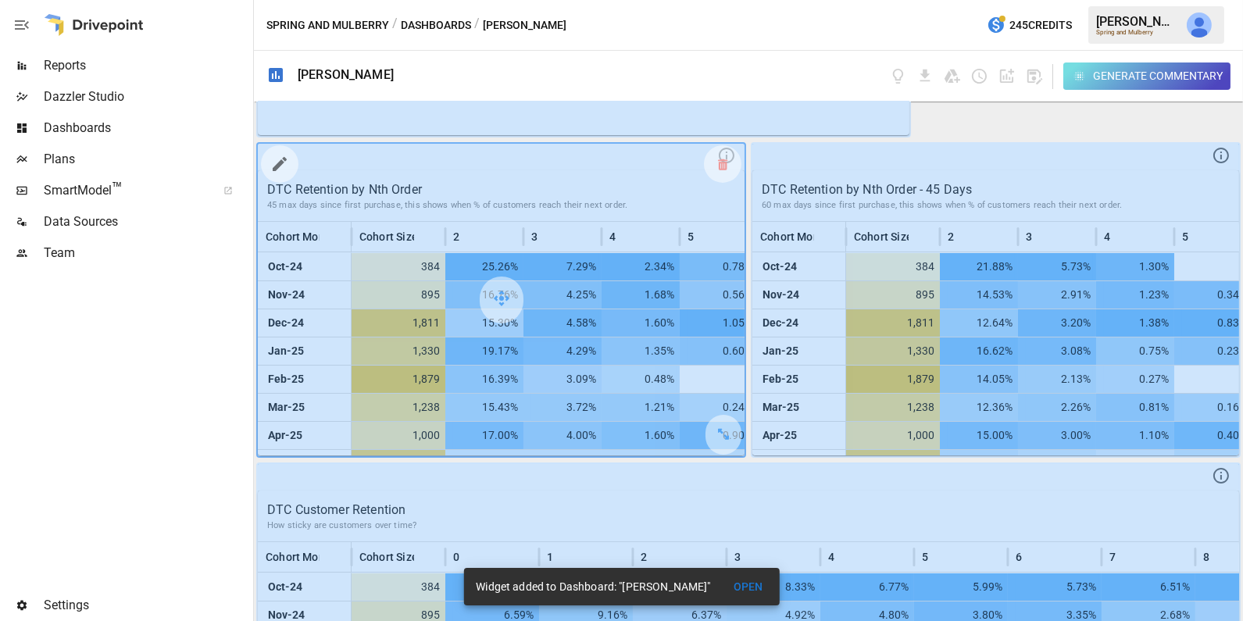
scroll to position [924, 0]
click at [724, 163] on icon at bounding box center [722, 163] width 9 height 1
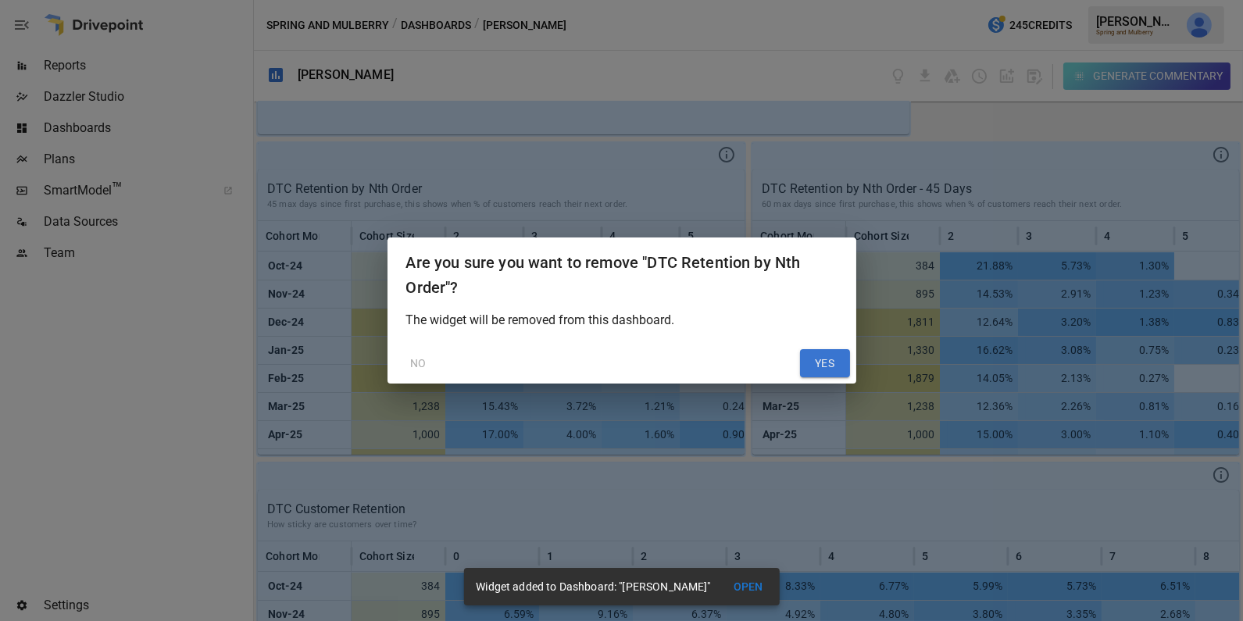
click at [820, 361] on button "YES" at bounding box center [825, 363] width 50 height 28
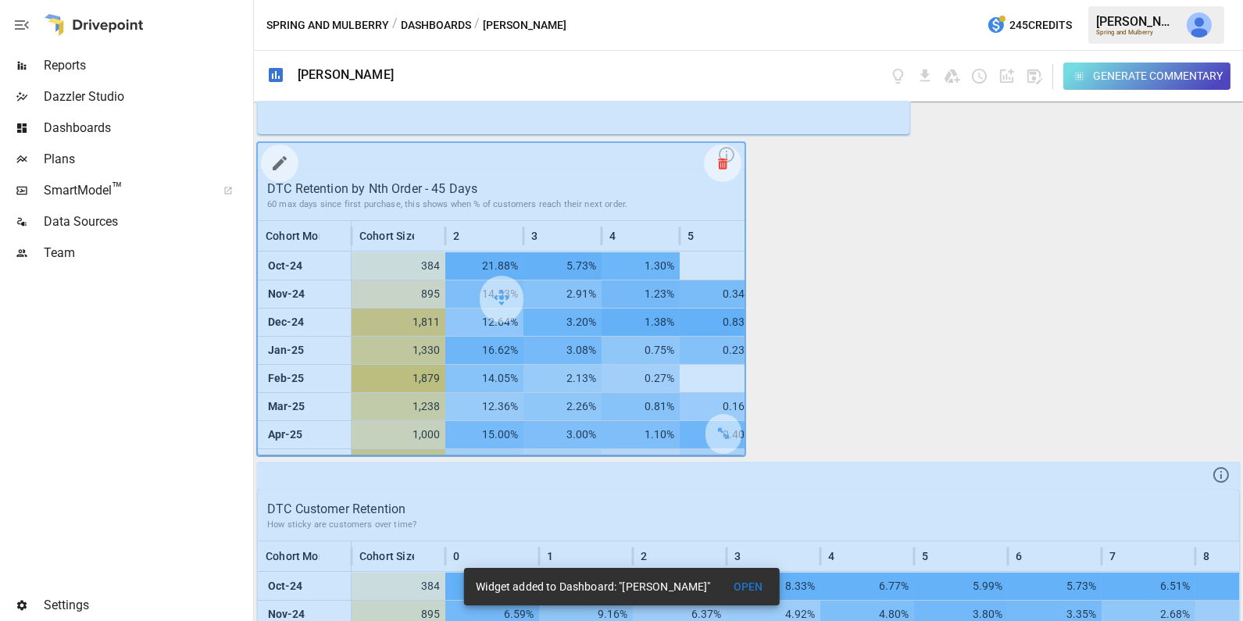
click at [721, 164] on icon at bounding box center [722, 163] width 9 height 1
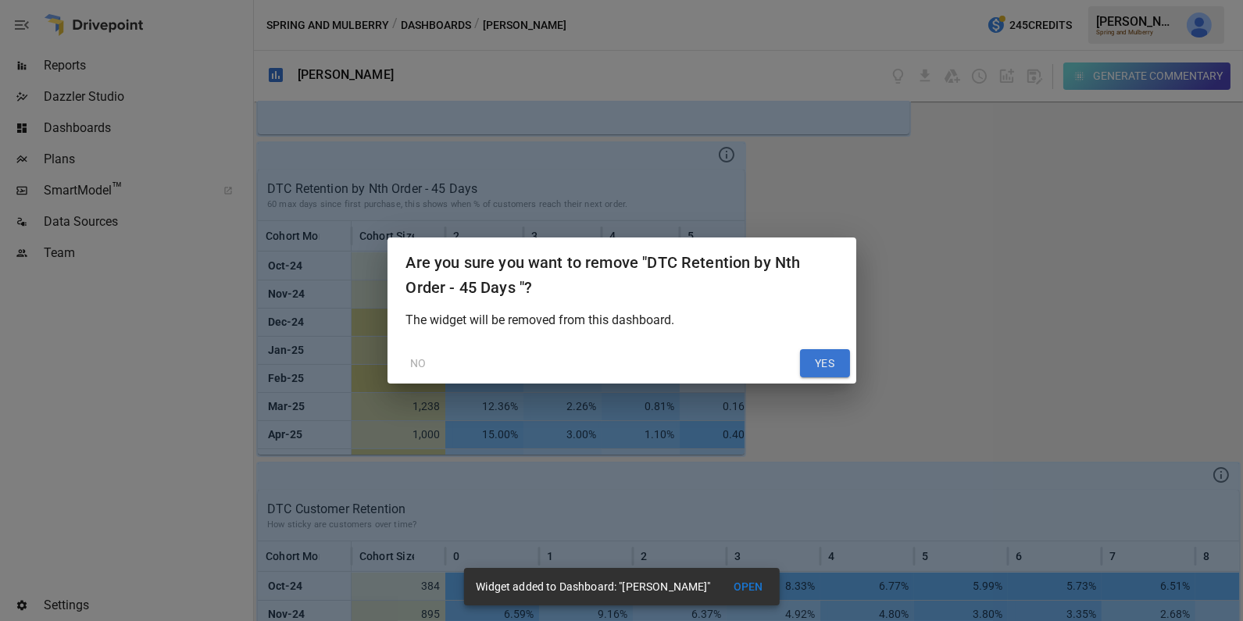
click at [420, 359] on button "NO" at bounding box center [419, 363] width 50 height 28
